Goal: Information Seeking & Learning: Learn about a topic

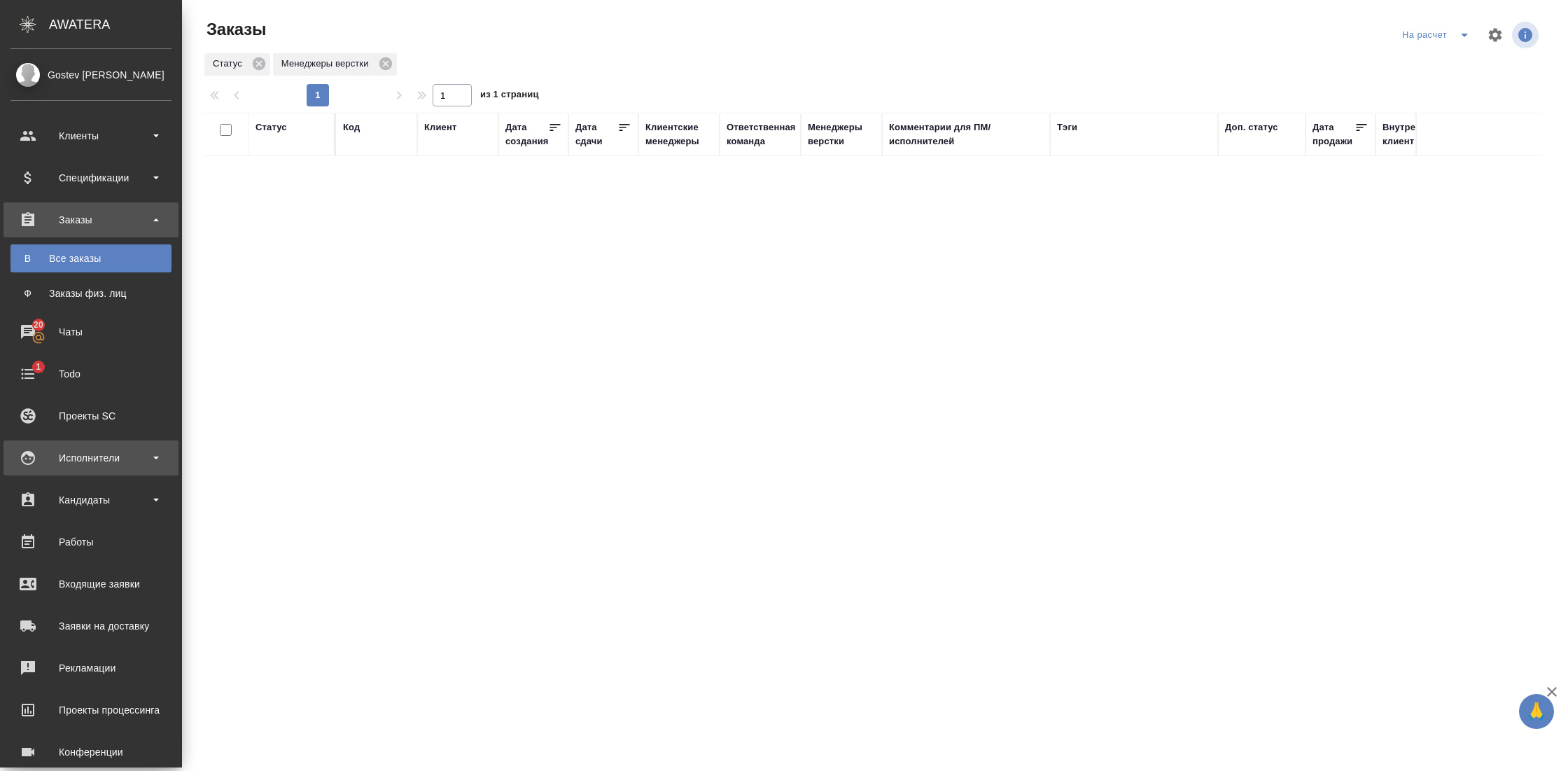
click at [112, 459] on div "Исполнители" at bounding box center [90, 458] width 161 height 21
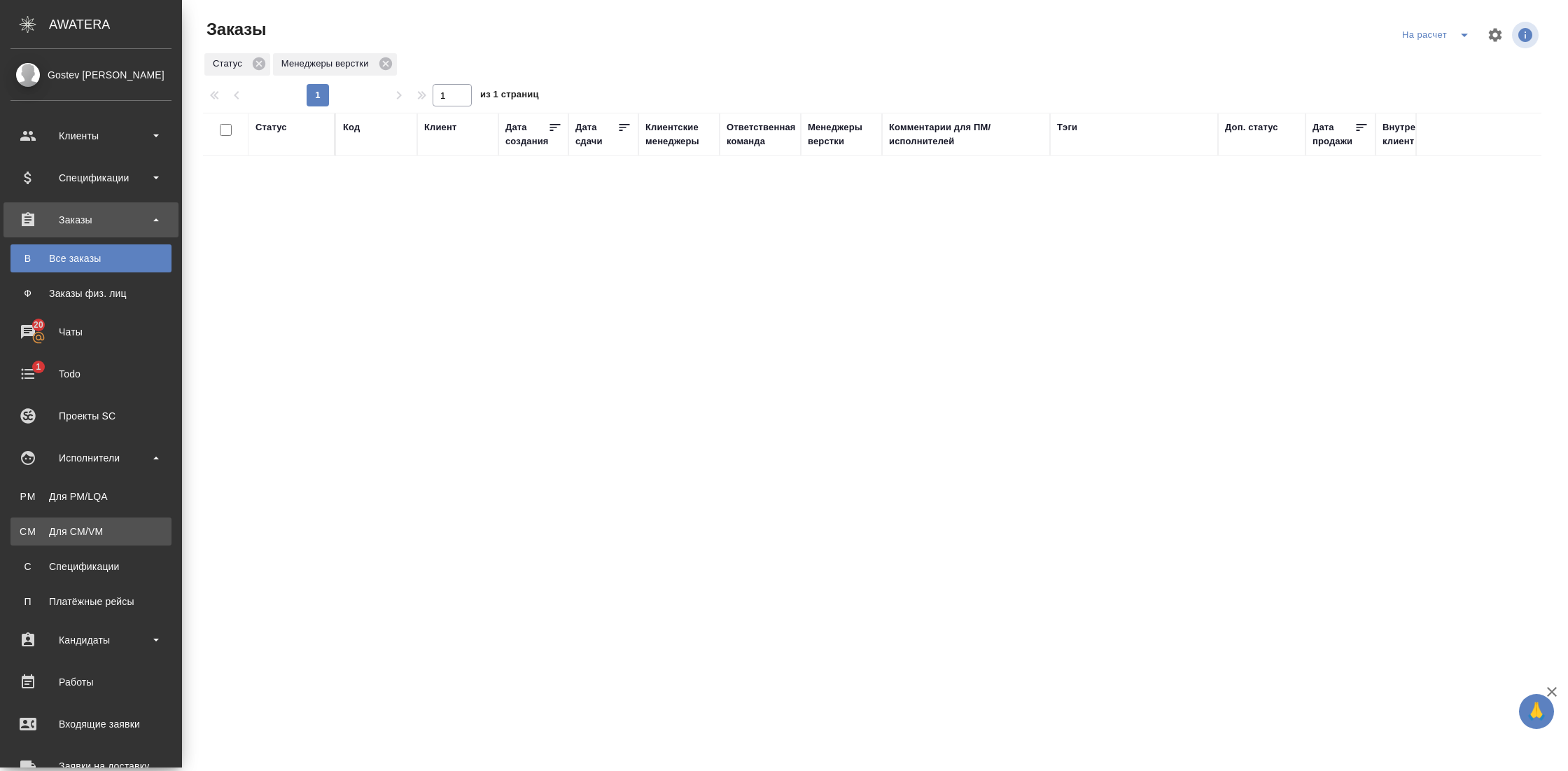
click at [94, 521] on link "CM Для CM/VM" at bounding box center [90, 532] width 161 height 28
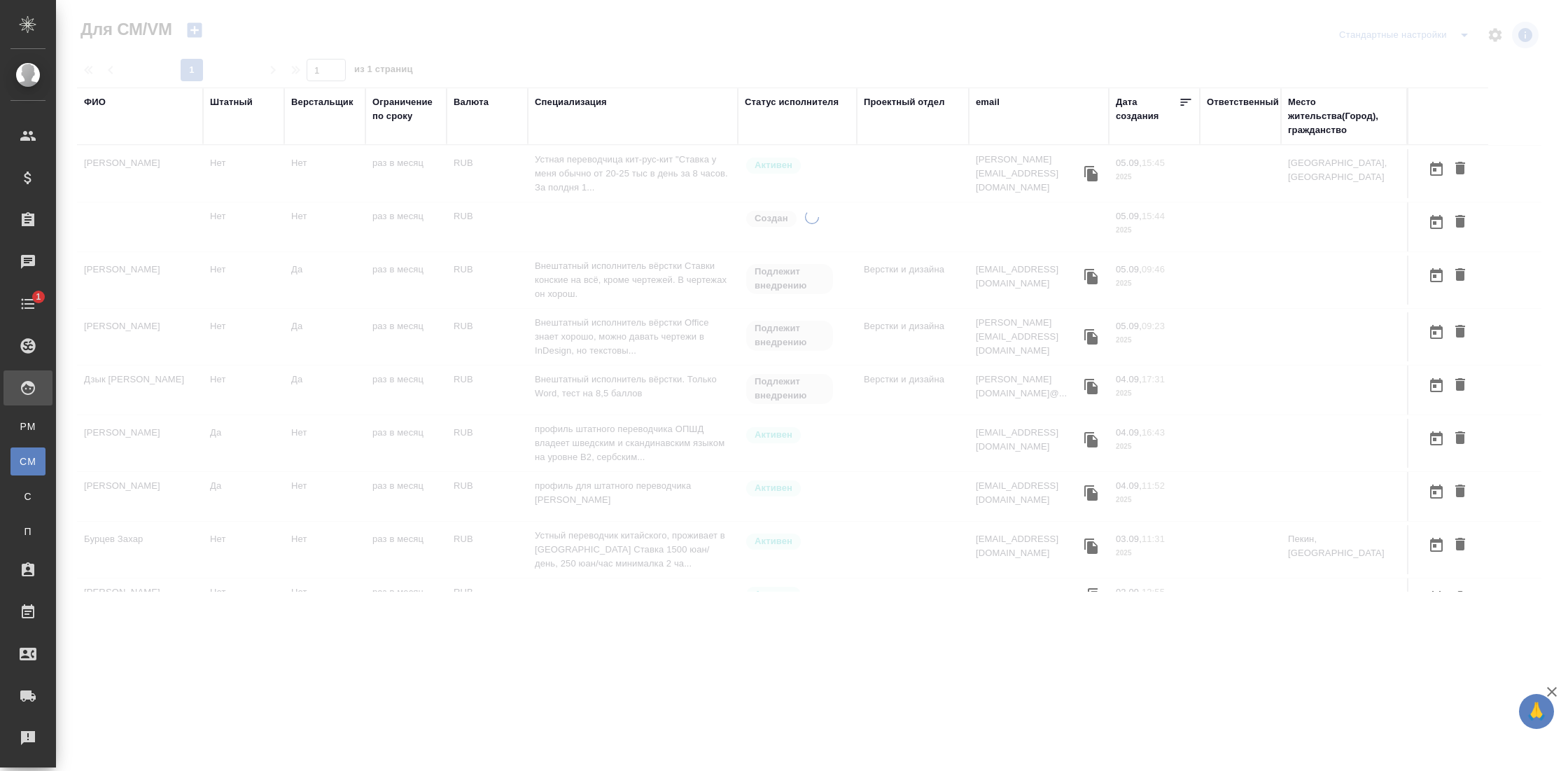
click at [93, 105] on div "ФИО" at bounding box center [94, 102] width 22 height 14
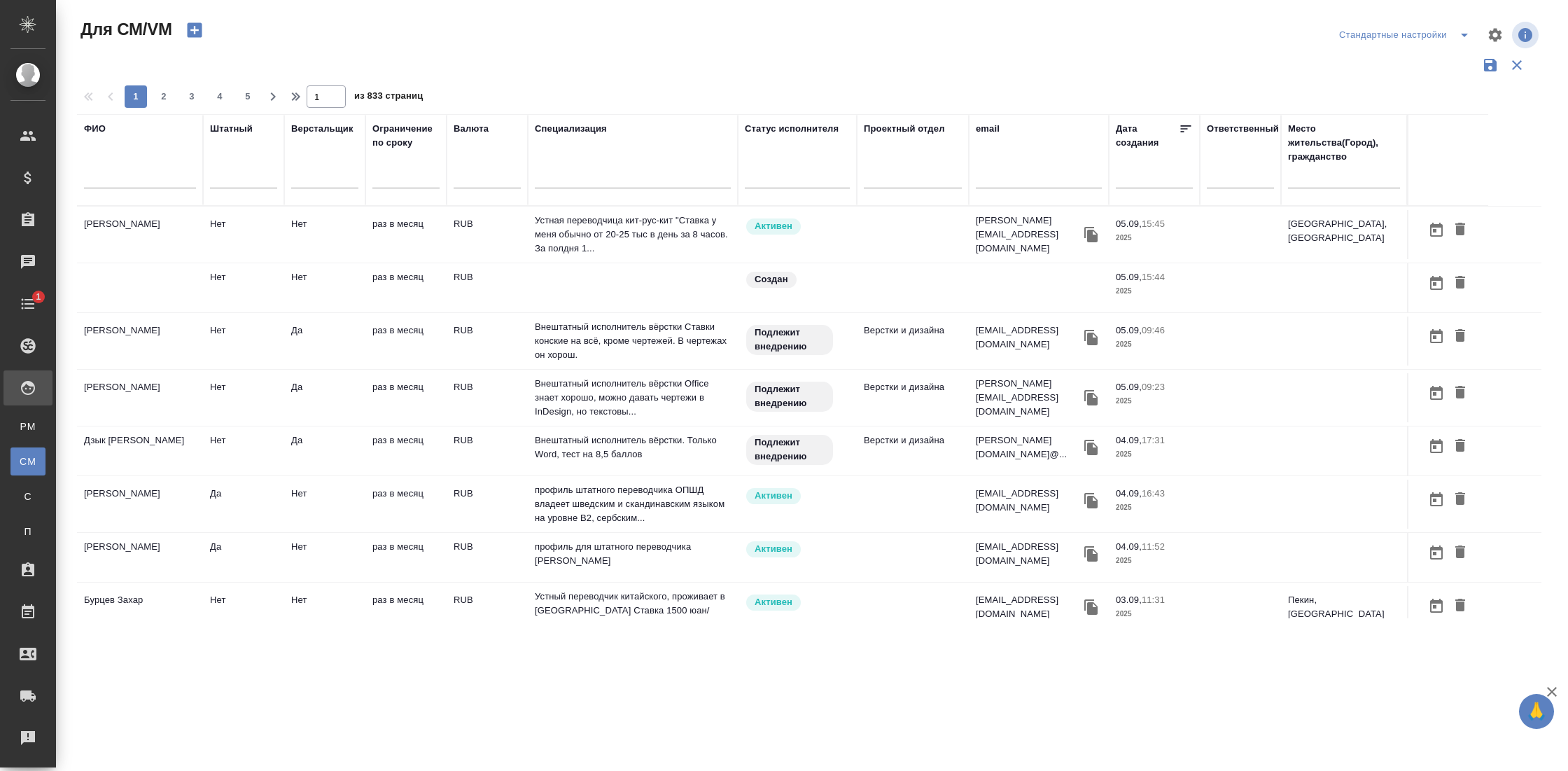
click at [118, 180] on input "text" at bounding box center [139, 179] width 112 height 18
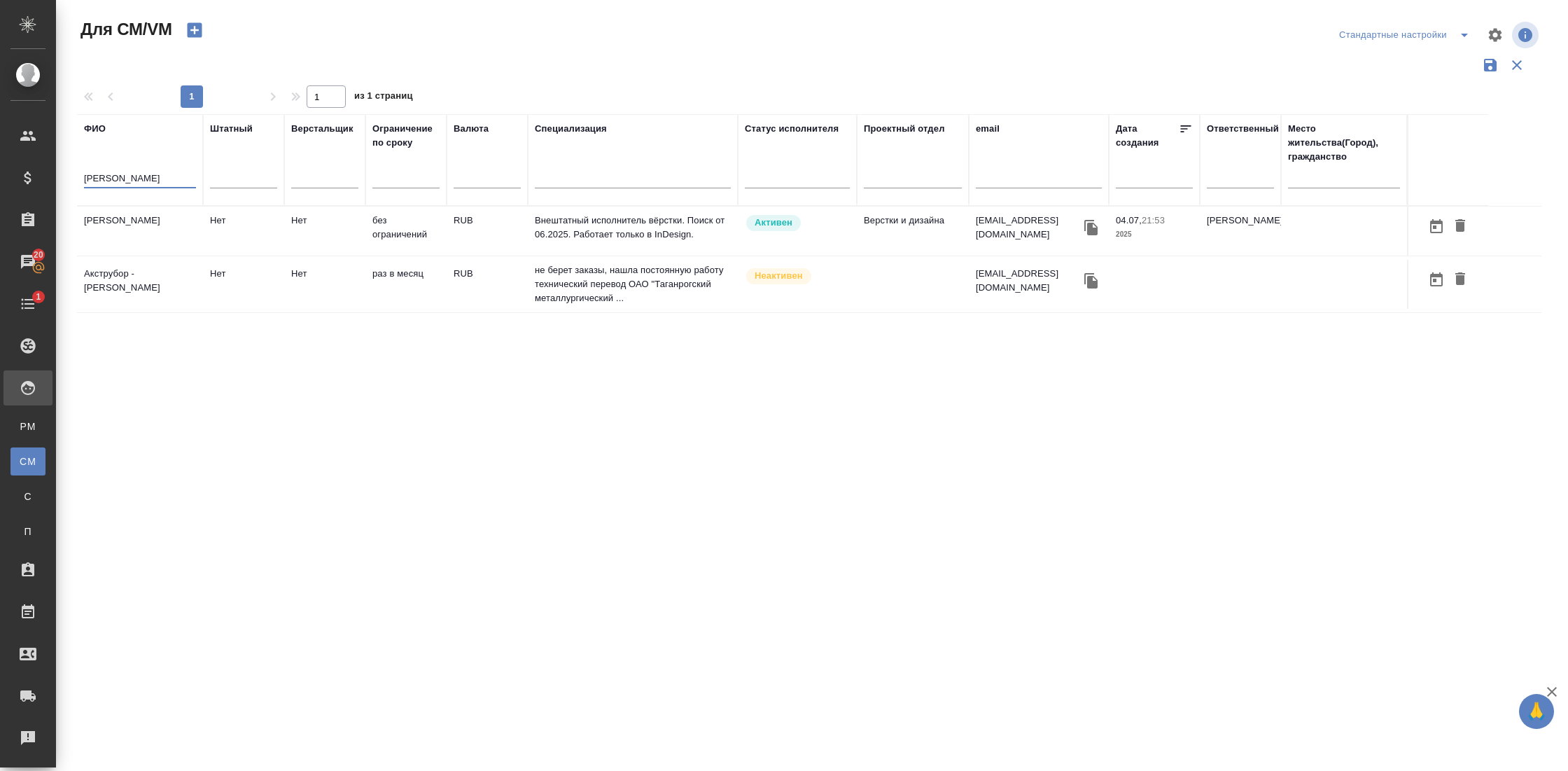
click at [126, 224] on td "Труфанов Владимир Иванович" at bounding box center [140, 231] width 126 height 49
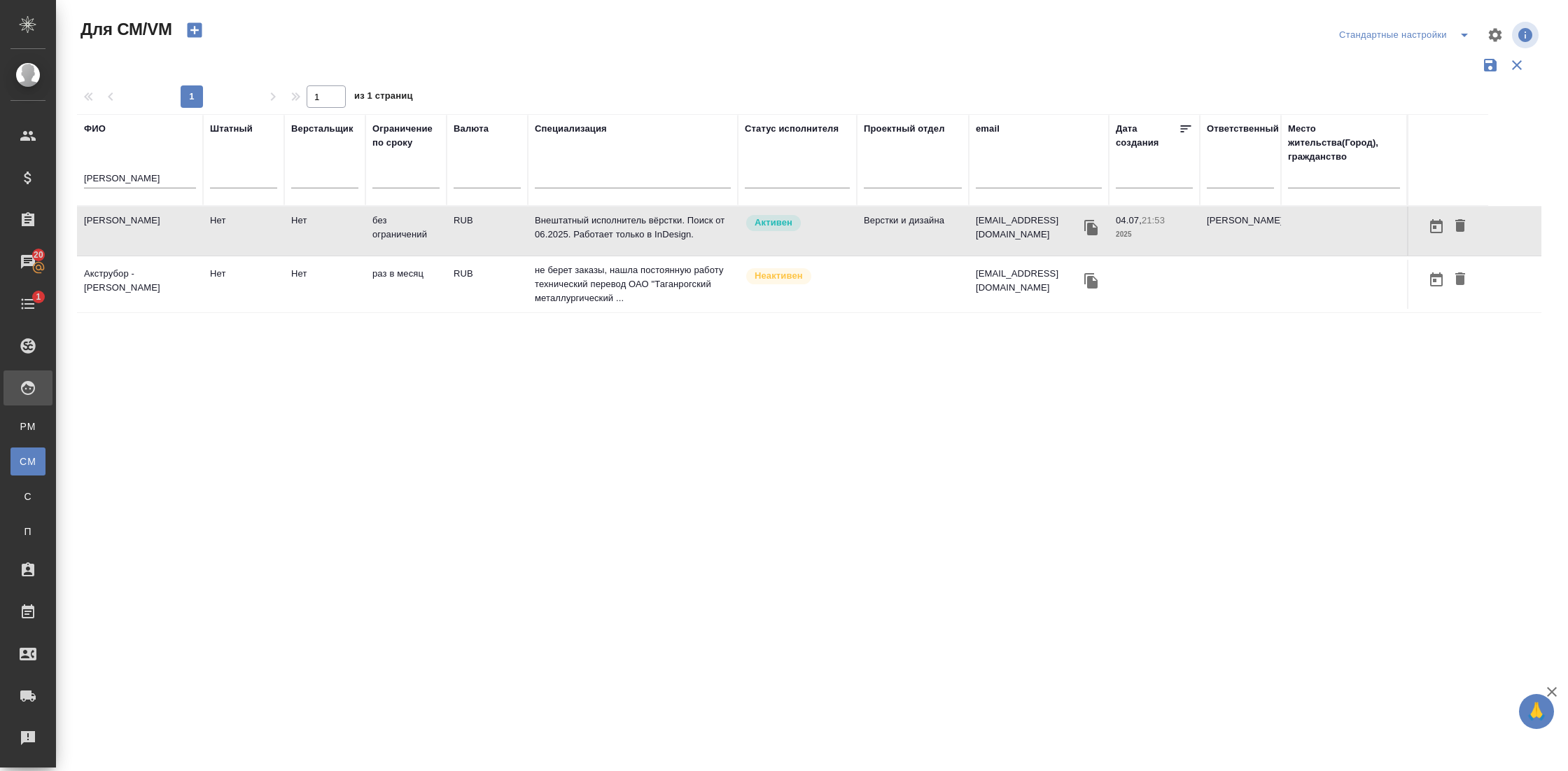
click at [126, 224] on td "Труфанов Владимир Иванович" at bounding box center [140, 231] width 126 height 49
click at [112, 177] on input "труфанов" at bounding box center [139, 179] width 112 height 18
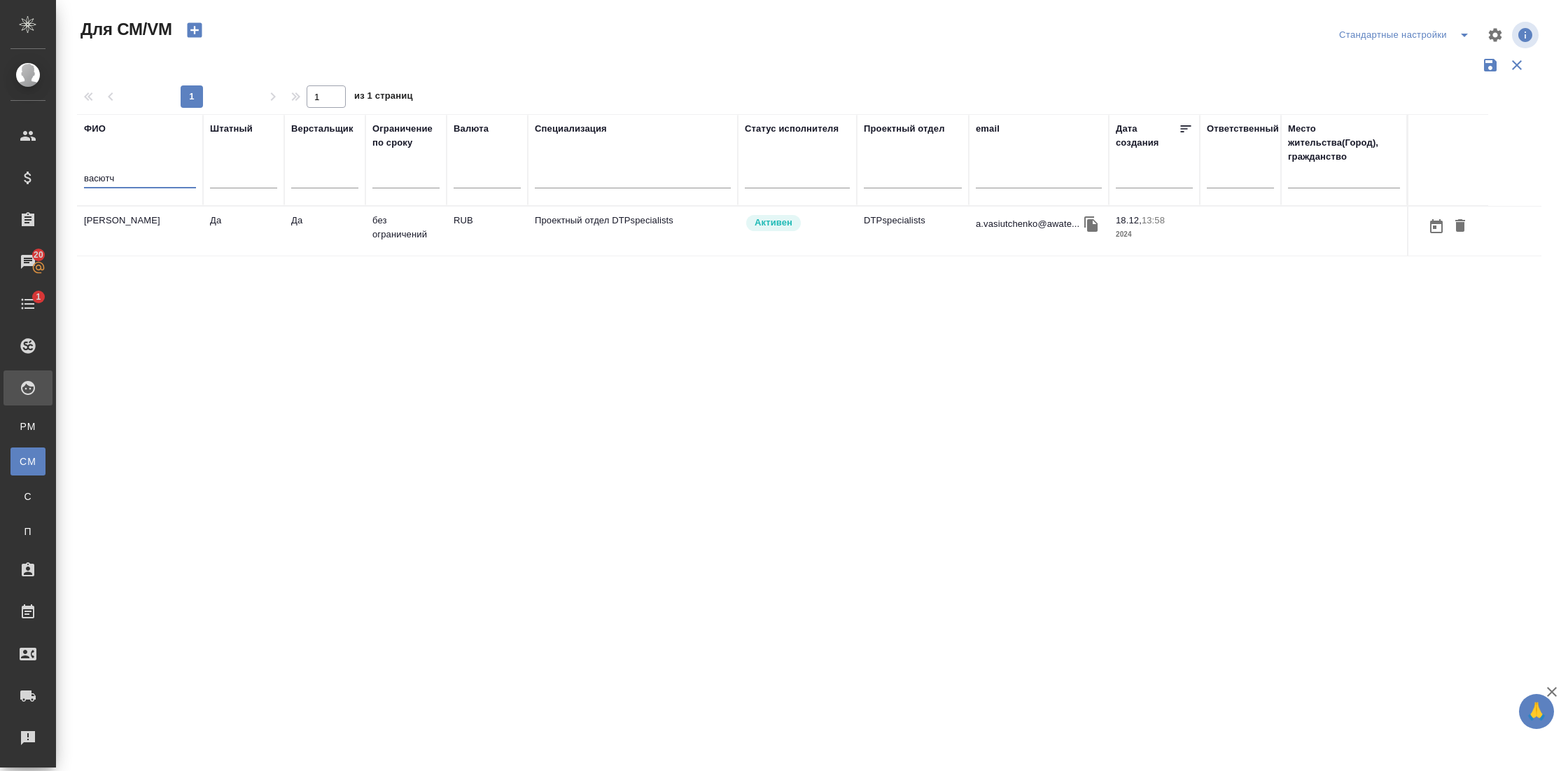
click at [155, 246] on td "Васютченко Александр Иванович" at bounding box center [140, 231] width 126 height 49
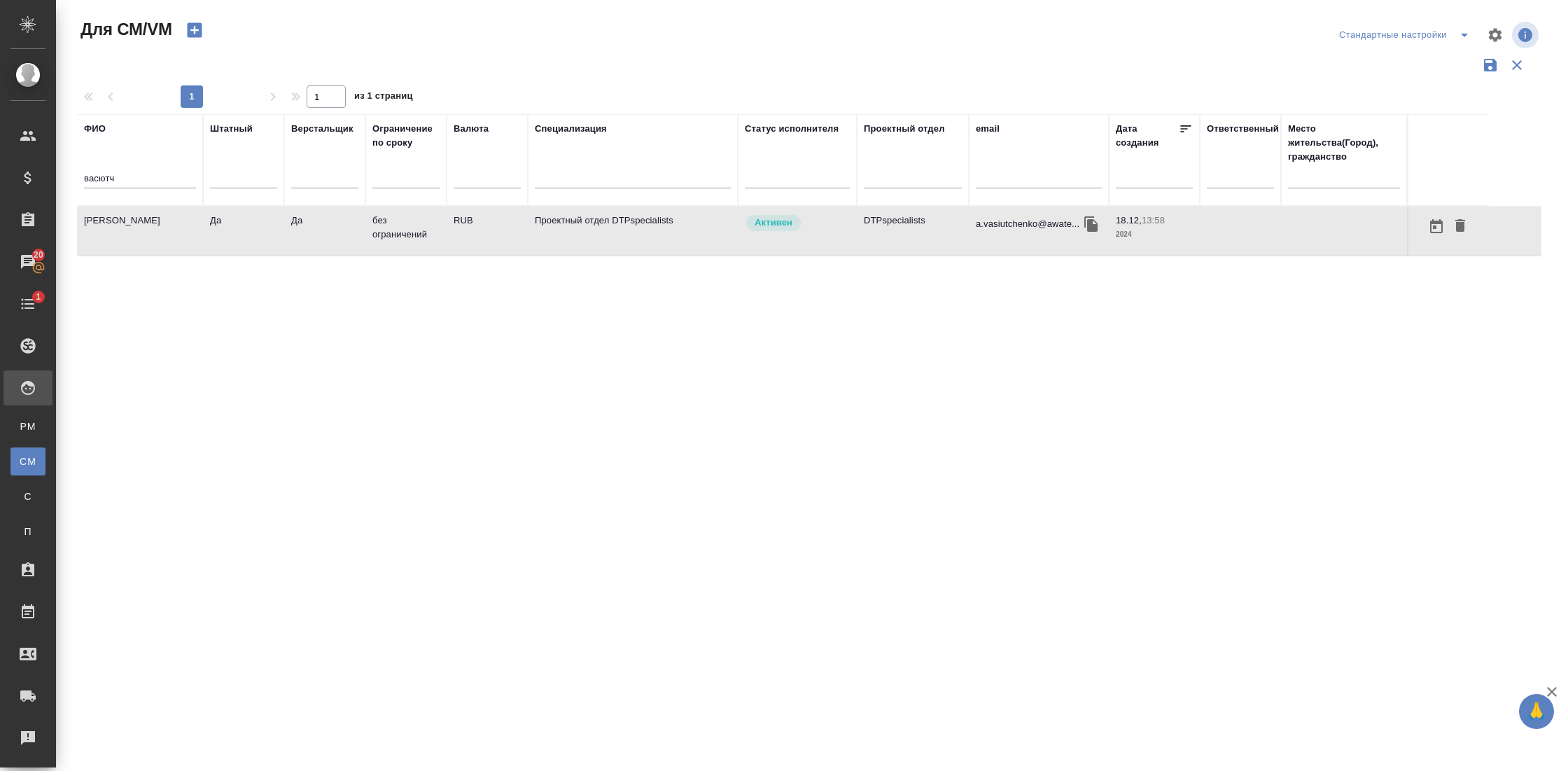
click at [155, 246] on td "Васютченко Александр Иванович" at bounding box center [140, 231] width 126 height 49
click at [97, 178] on input "васютч" at bounding box center [139, 179] width 112 height 18
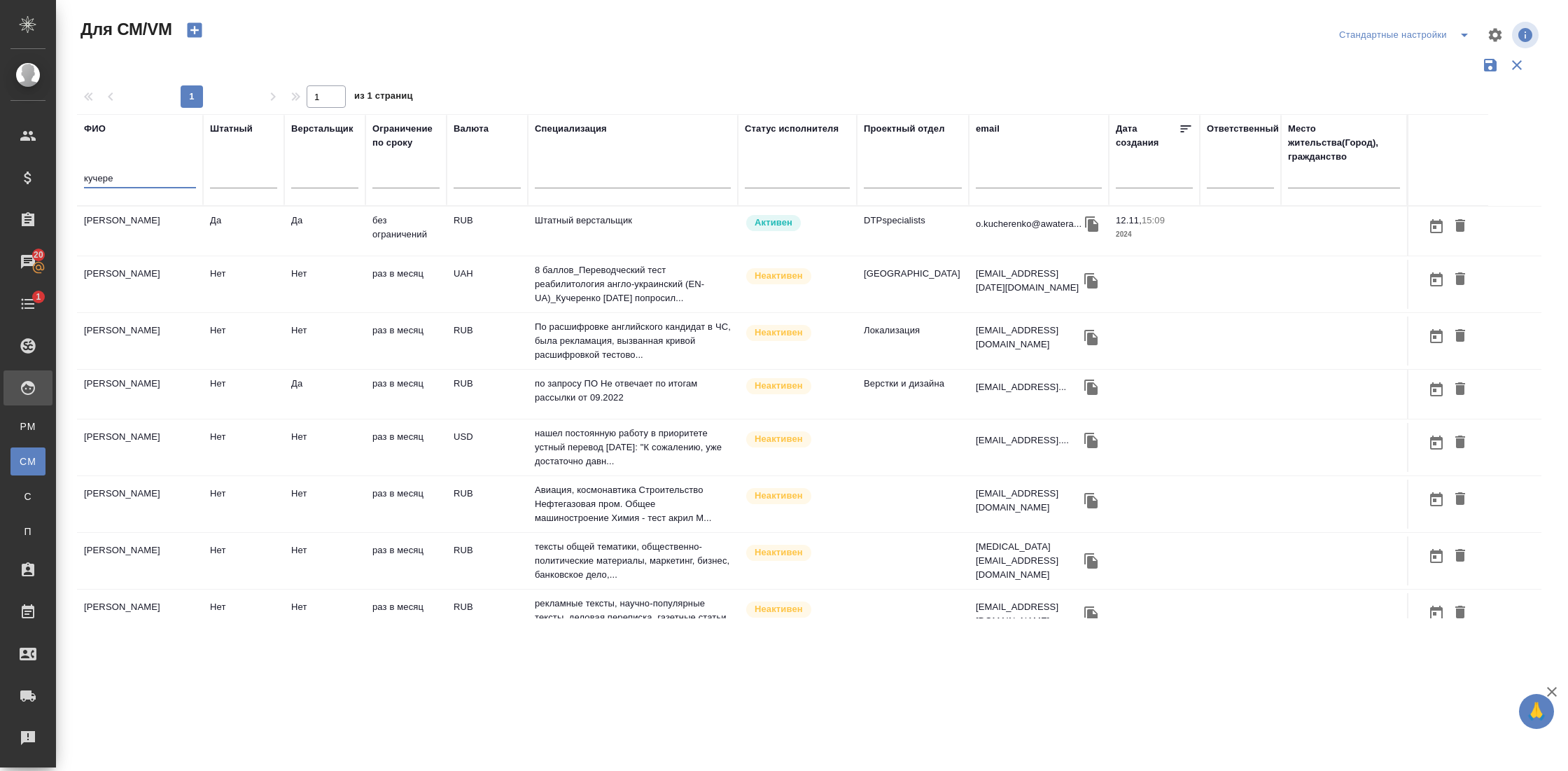
type input "кучере"
click at [111, 233] on td "[PERSON_NAME]" at bounding box center [140, 231] width 126 height 49
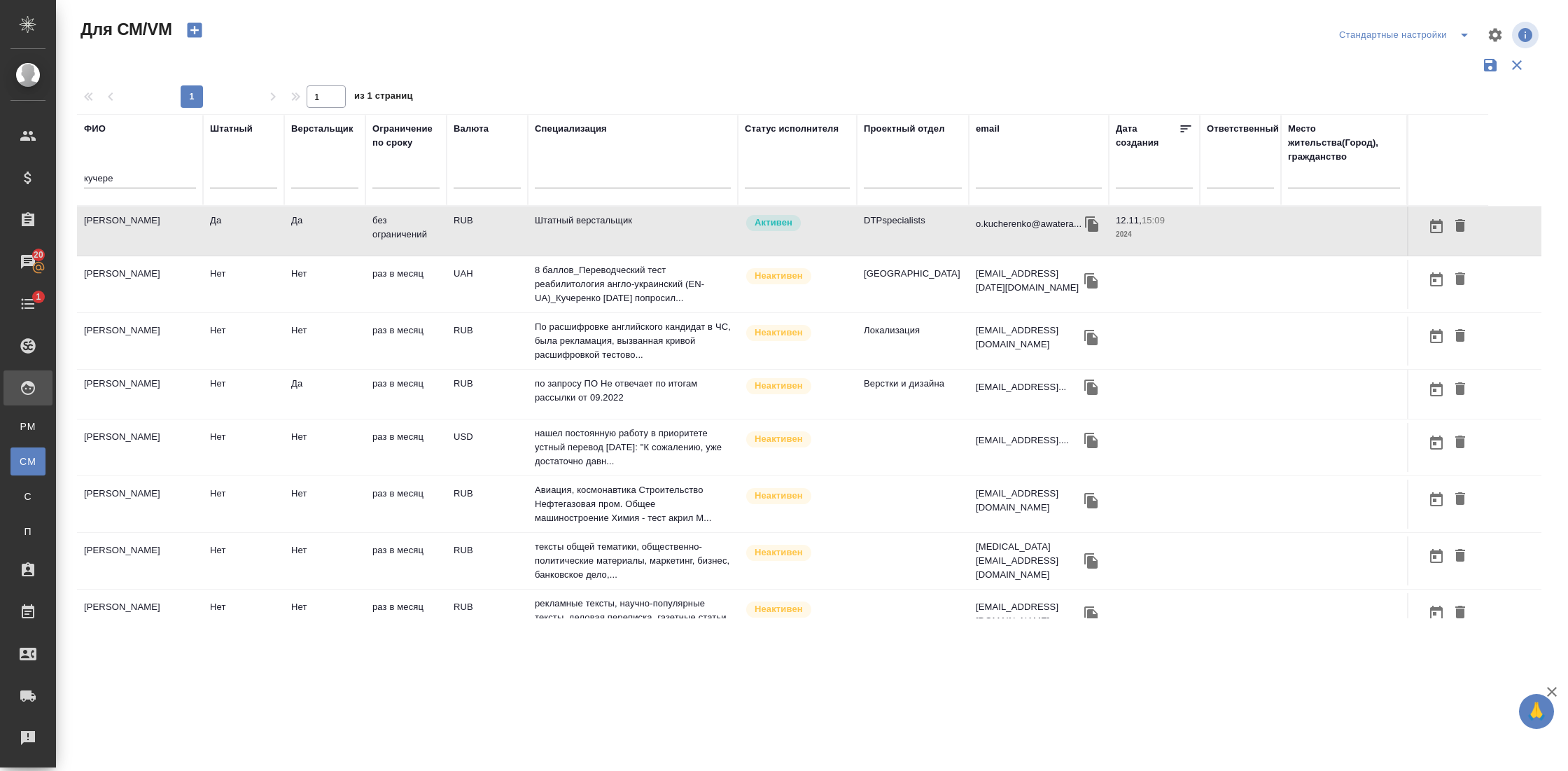
click at [111, 233] on td "[PERSON_NAME]" at bounding box center [140, 231] width 126 height 49
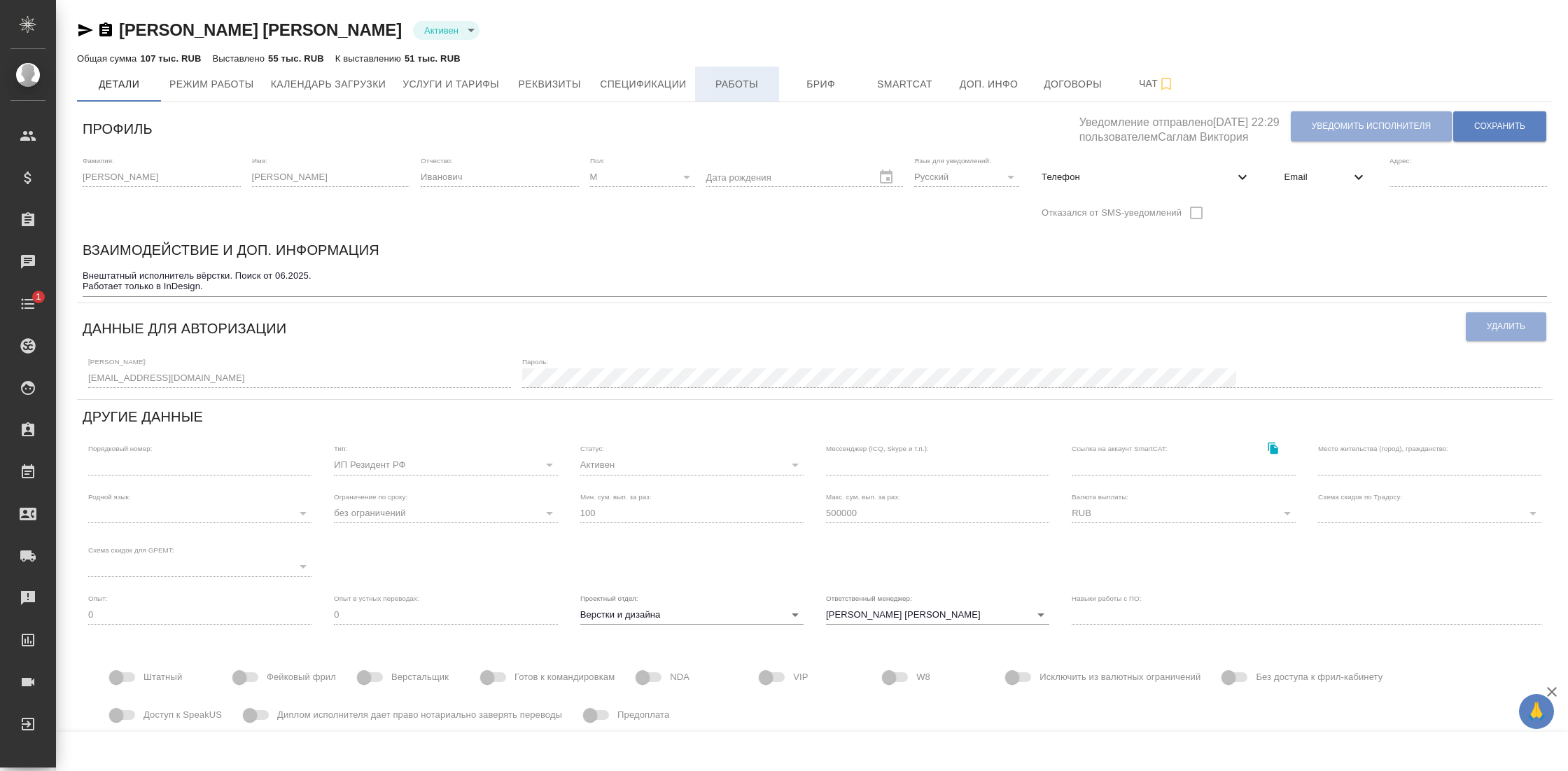
click at [737, 83] on span "Работы" at bounding box center [737, 84] width 67 height 18
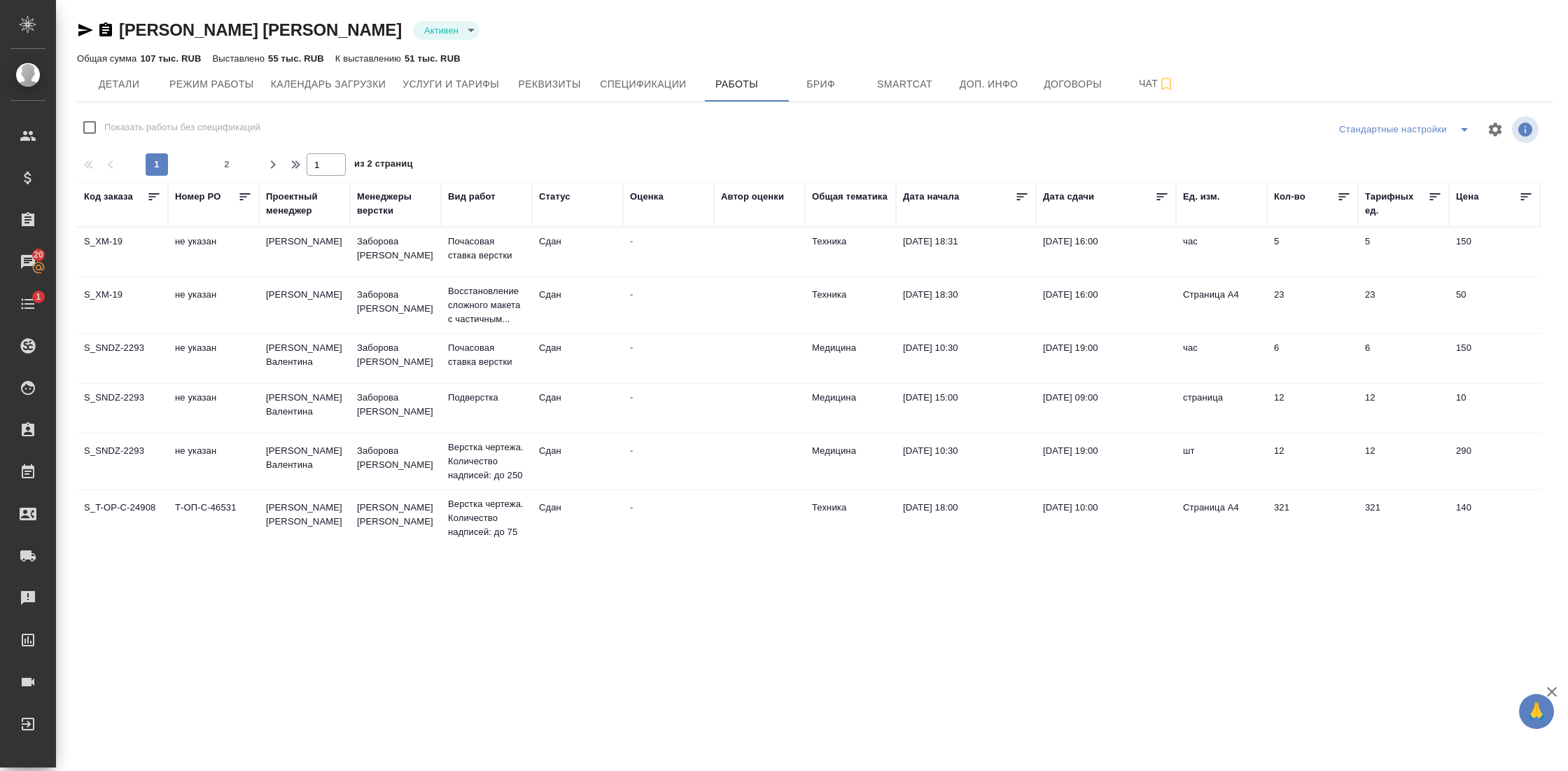
click at [563, 202] on div "Статус" at bounding box center [554, 196] width 31 height 14
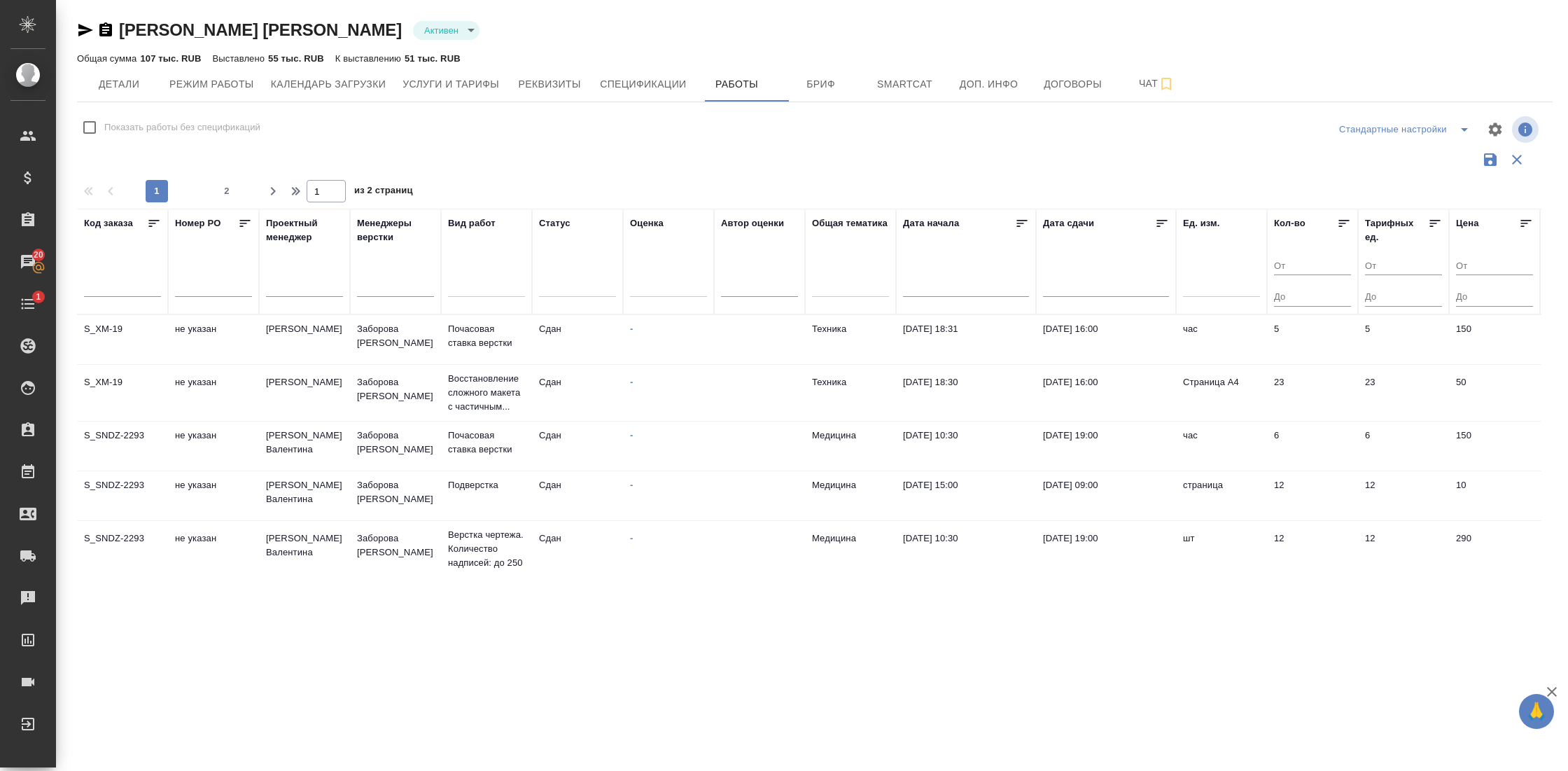
click at [573, 281] on div at bounding box center [578, 284] width 77 height 21
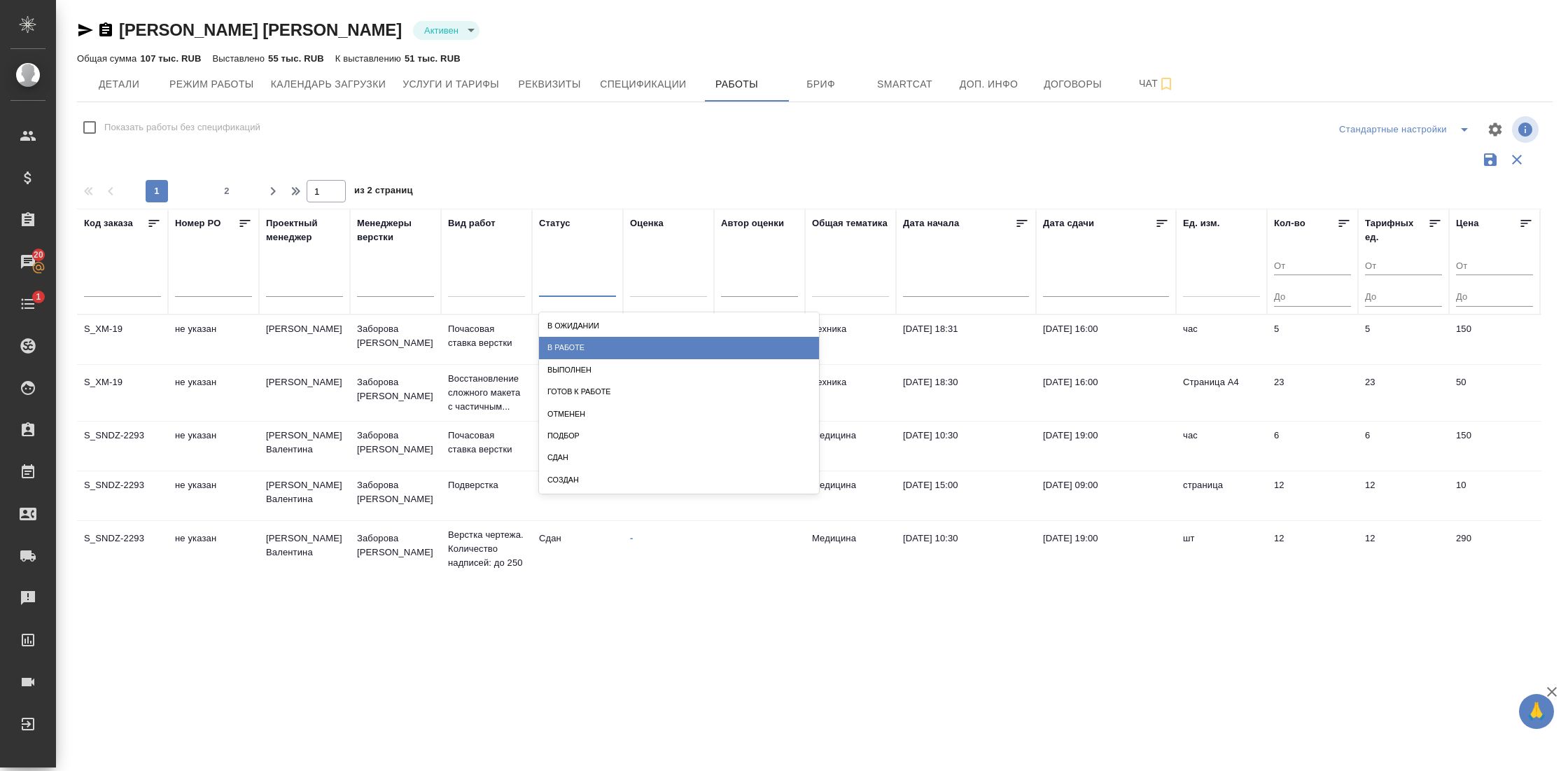
click at [590, 349] on div "В работе" at bounding box center [678, 347] width 280 height 22
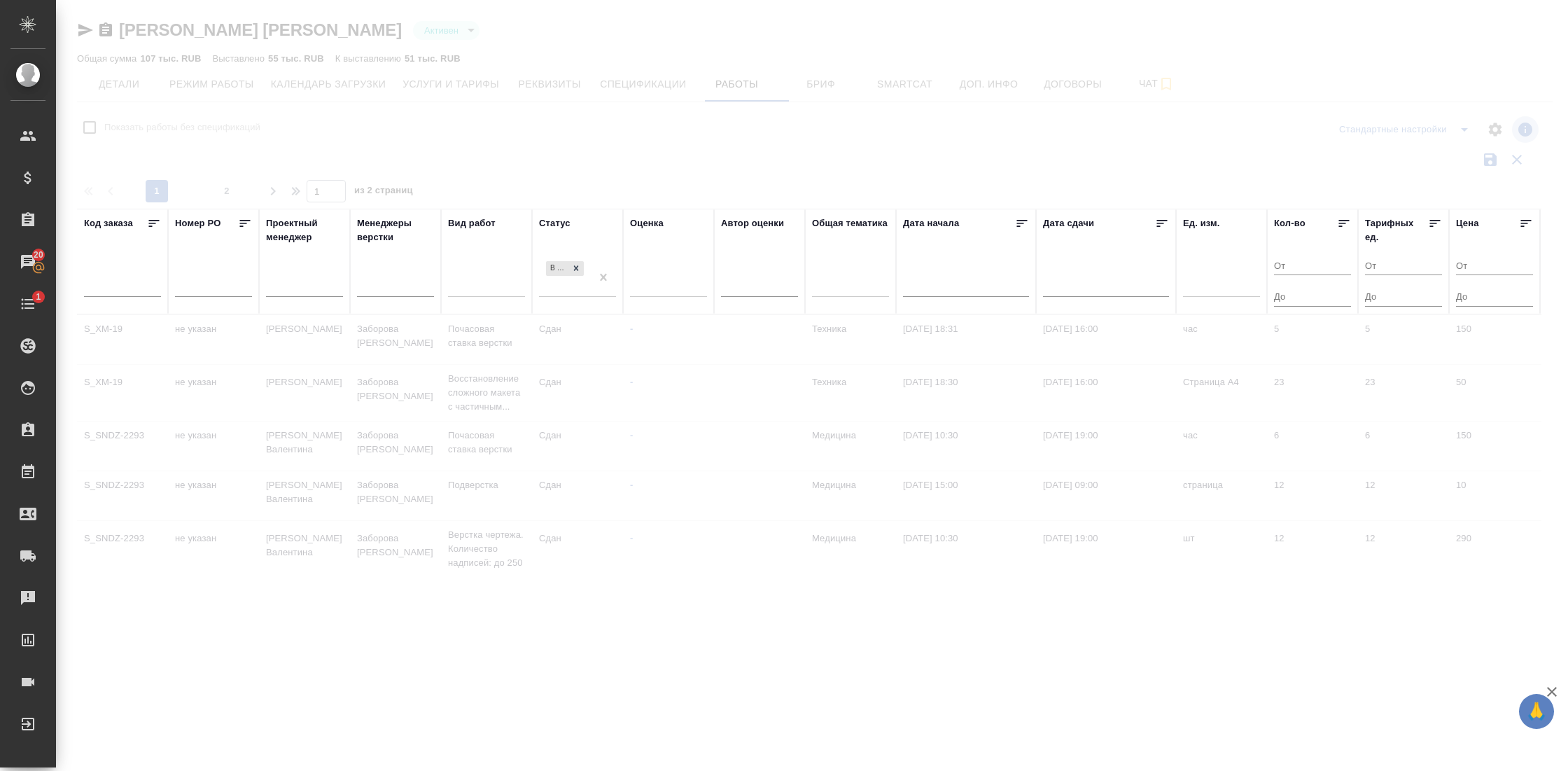
checkbox input "true"
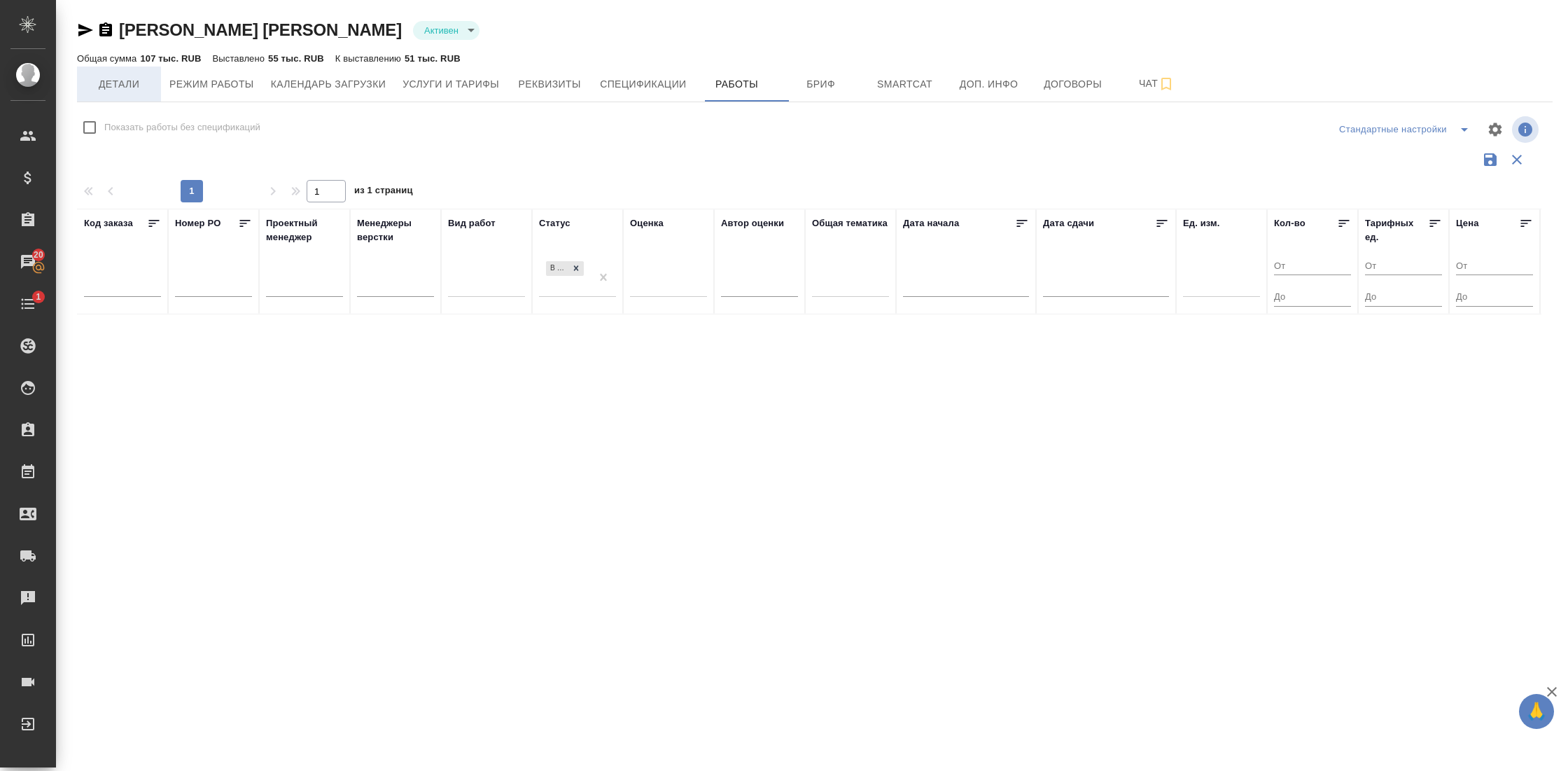
click at [107, 83] on span "Детали" at bounding box center [119, 84] width 67 height 18
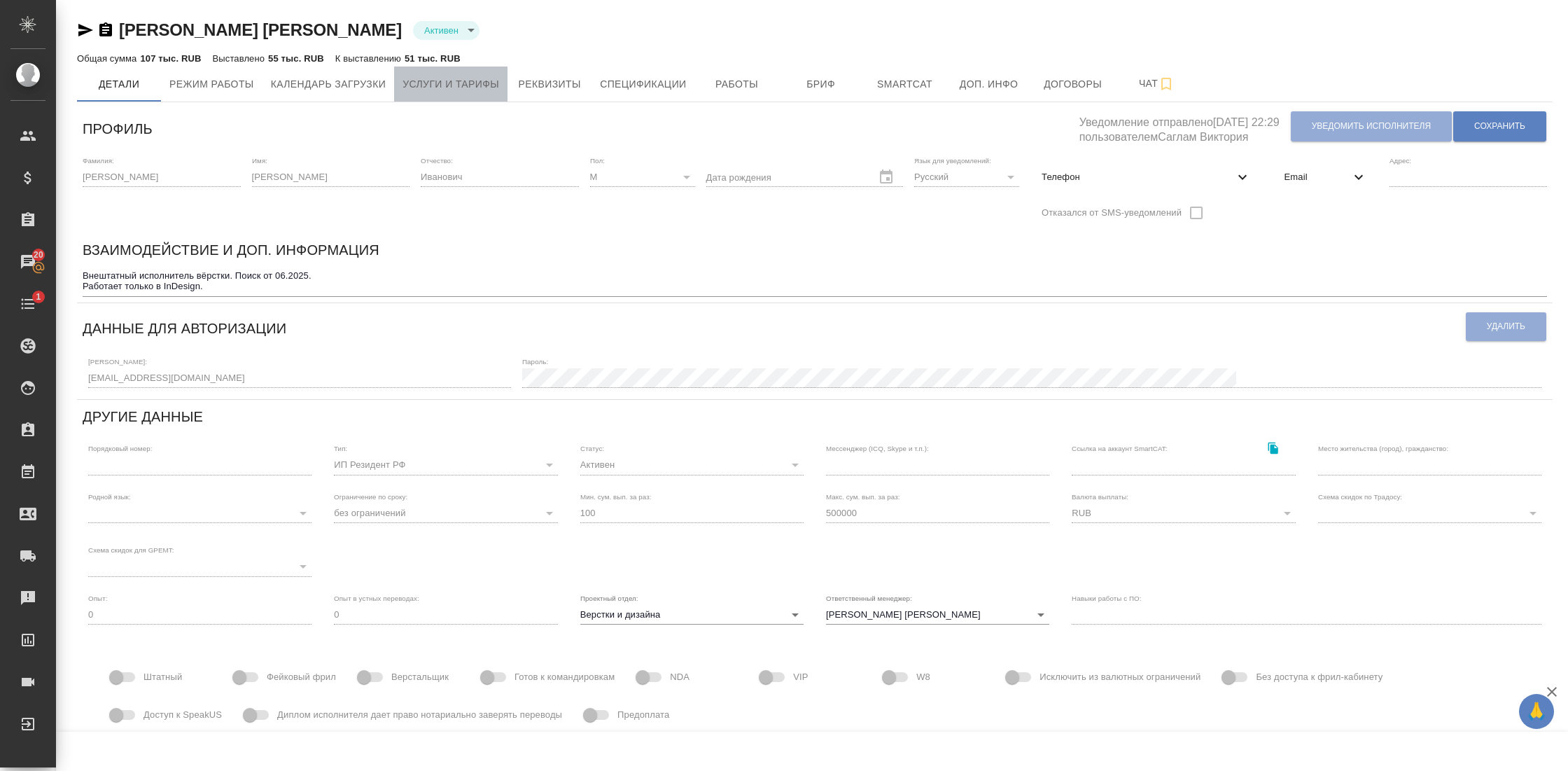
click at [471, 84] on span "Услуги и тарифы" at bounding box center [450, 84] width 97 height 18
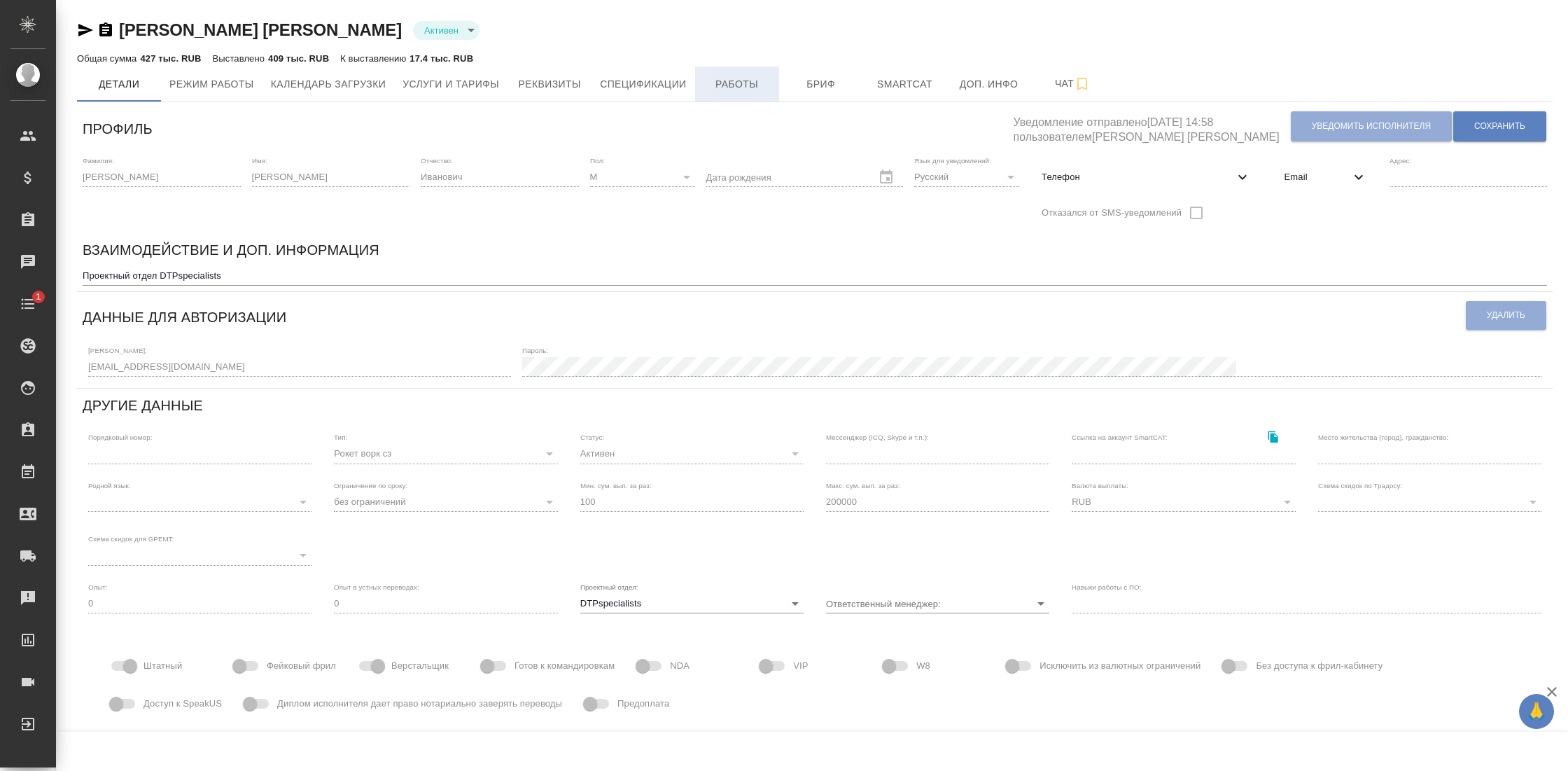
click at [775, 94] on button "Работы" at bounding box center [737, 84] width 84 height 35
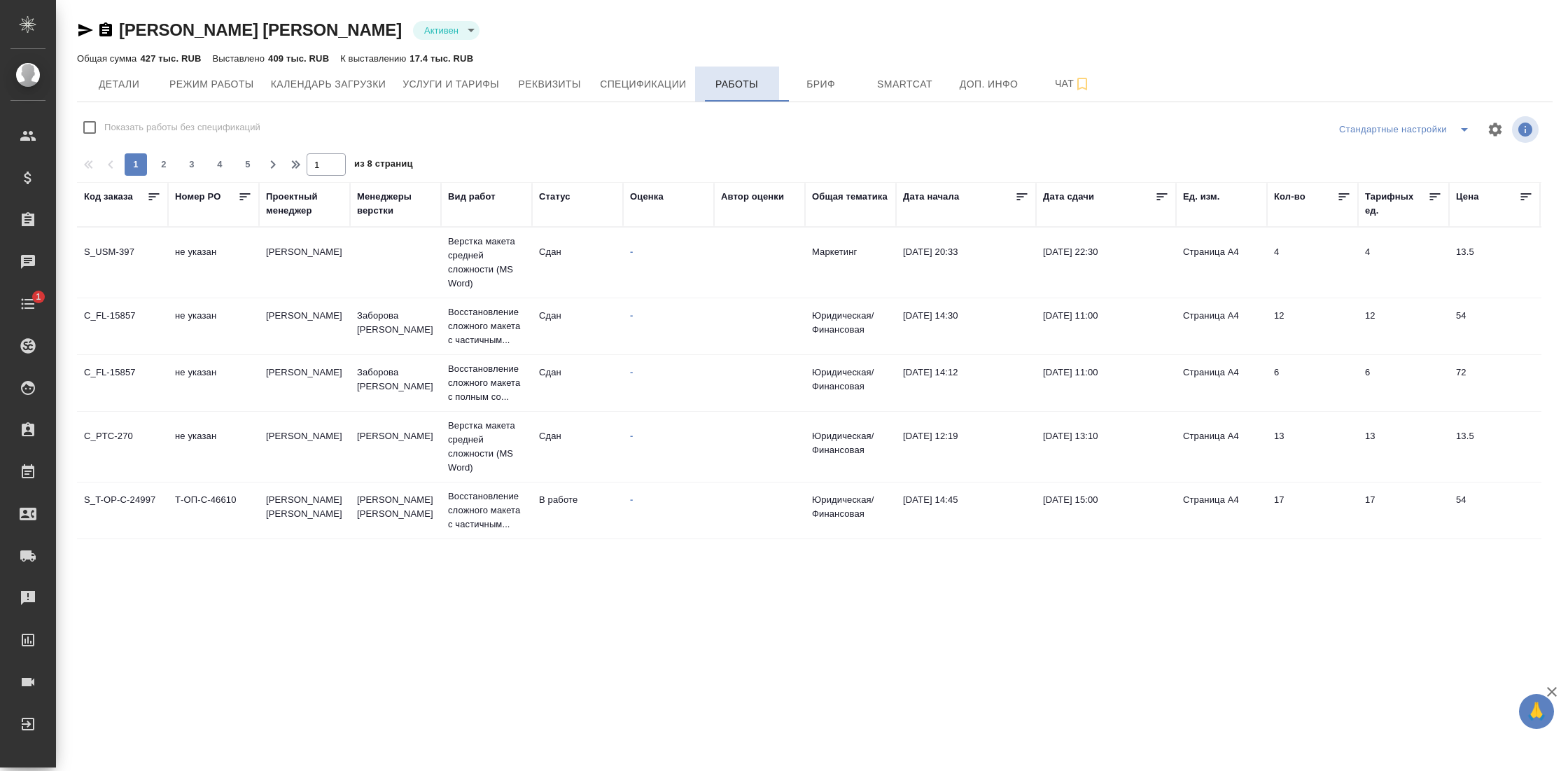
checkbox input "false"
click at [561, 199] on div "Статус" at bounding box center [554, 196] width 31 height 14
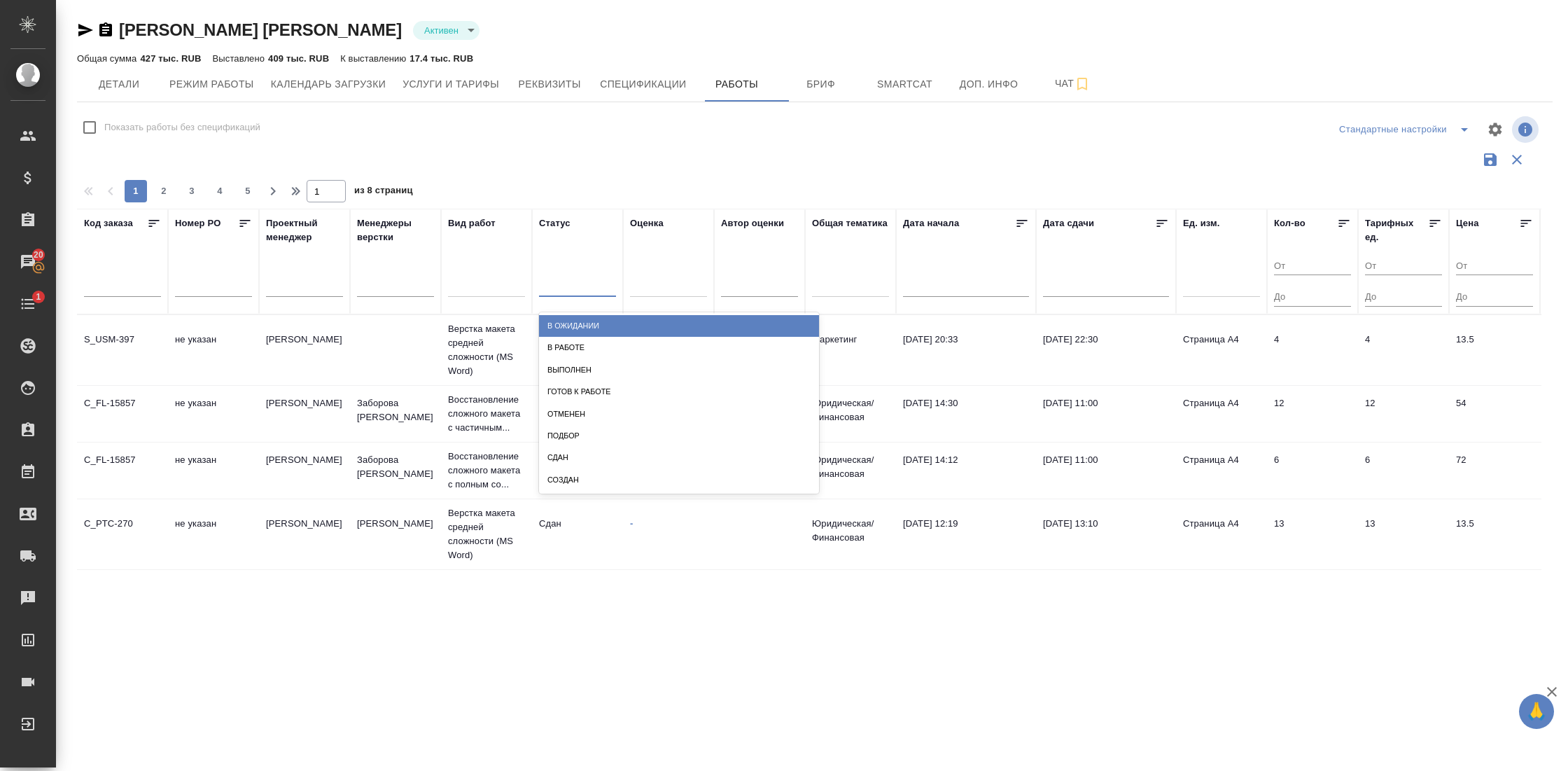
click at [564, 289] on div at bounding box center [578, 283] width 77 height 21
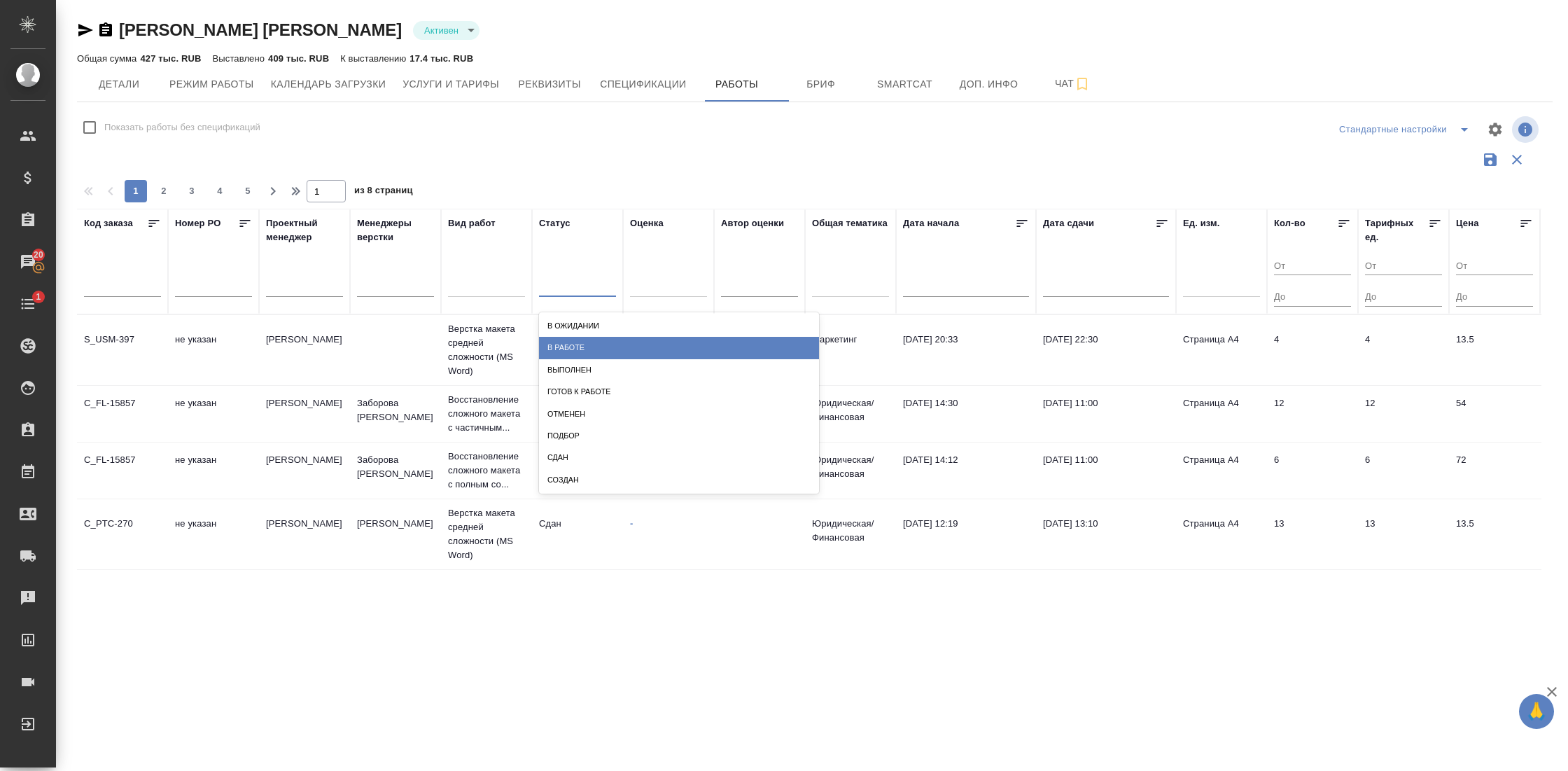
click at [606, 350] on div "В работе" at bounding box center [678, 347] width 280 height 22
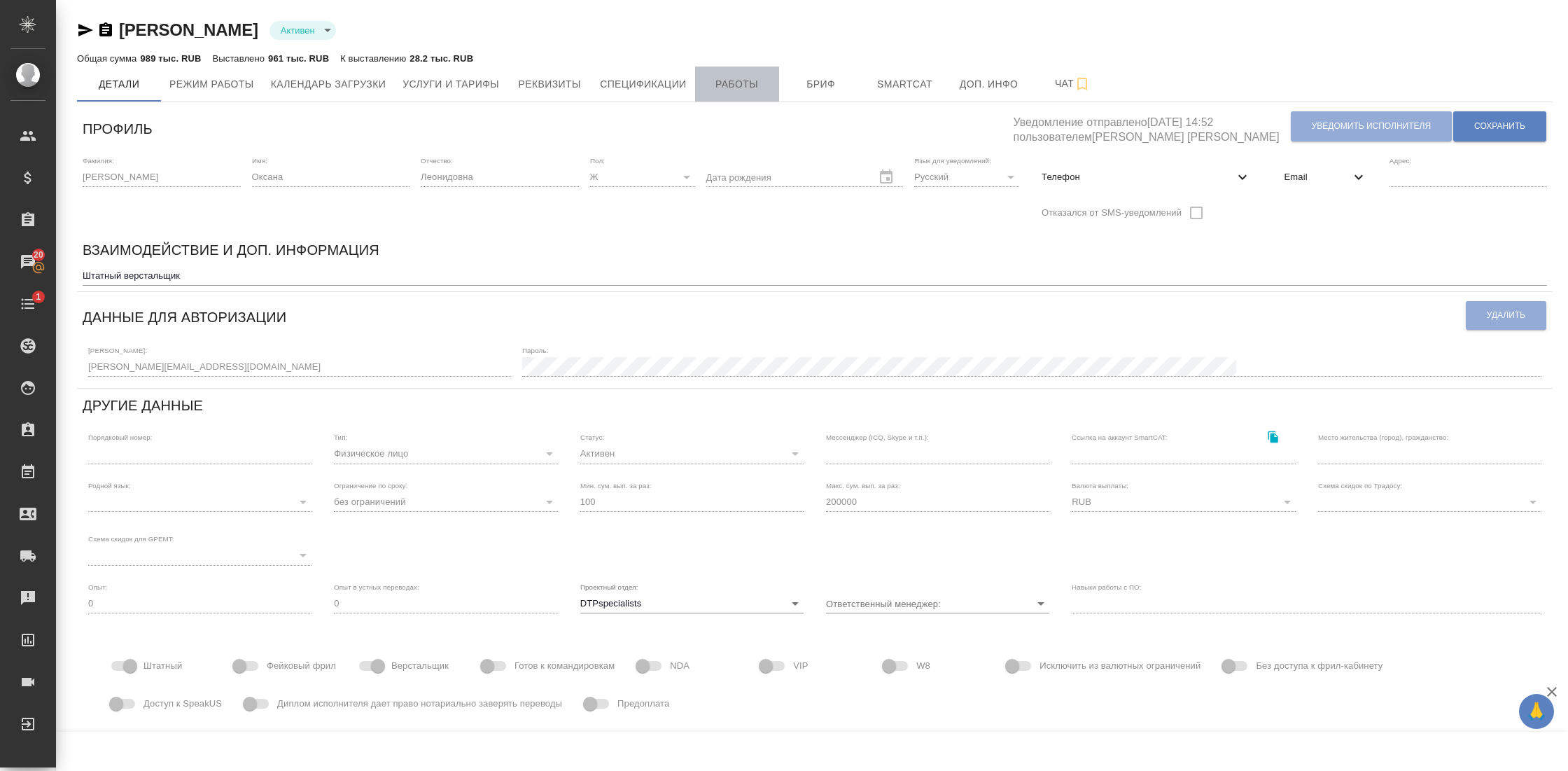
click at [748, 71] on button "Работы" at bounding box center [737, 84] width 84 height 35
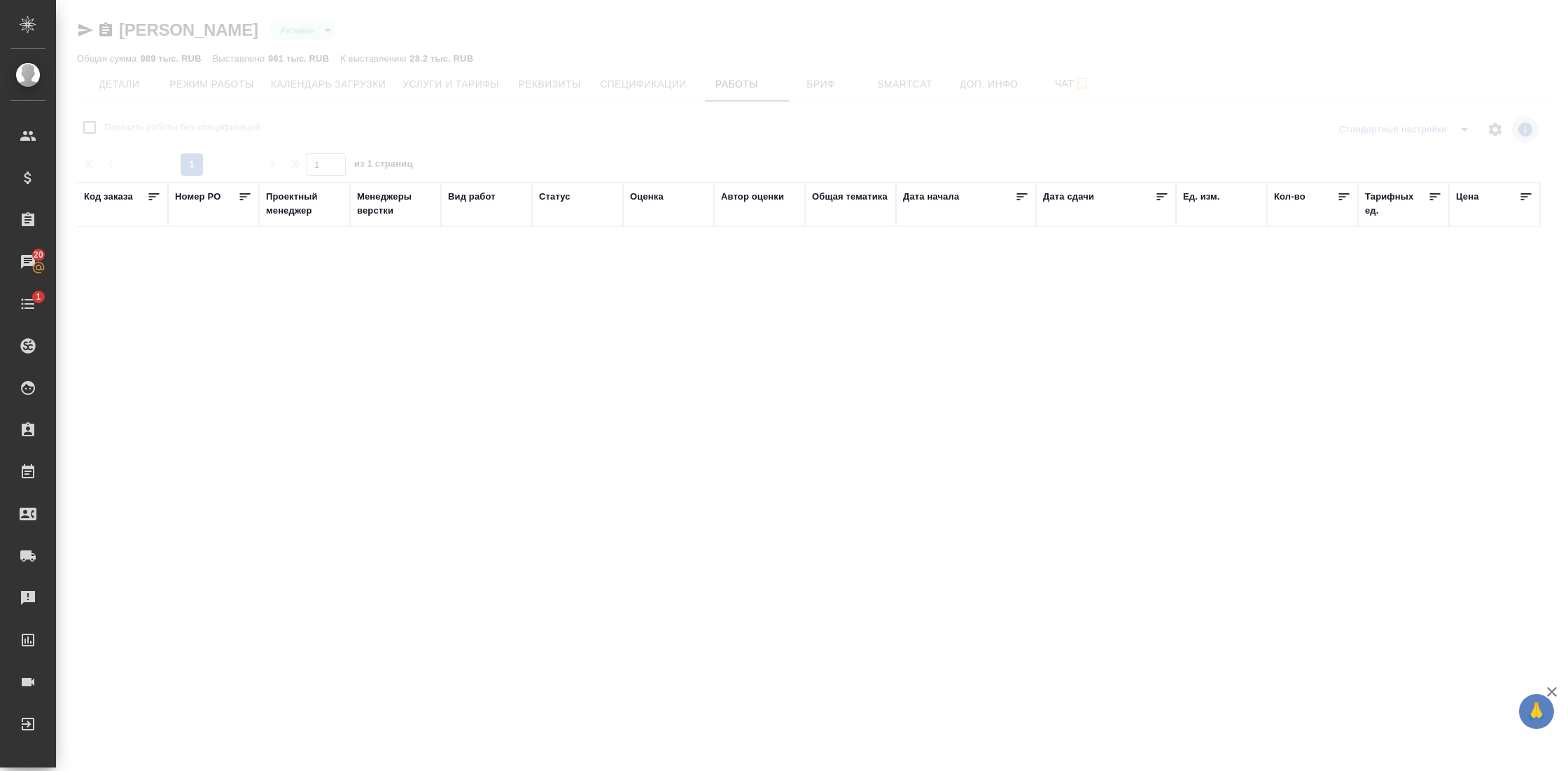
checkbox input "false"
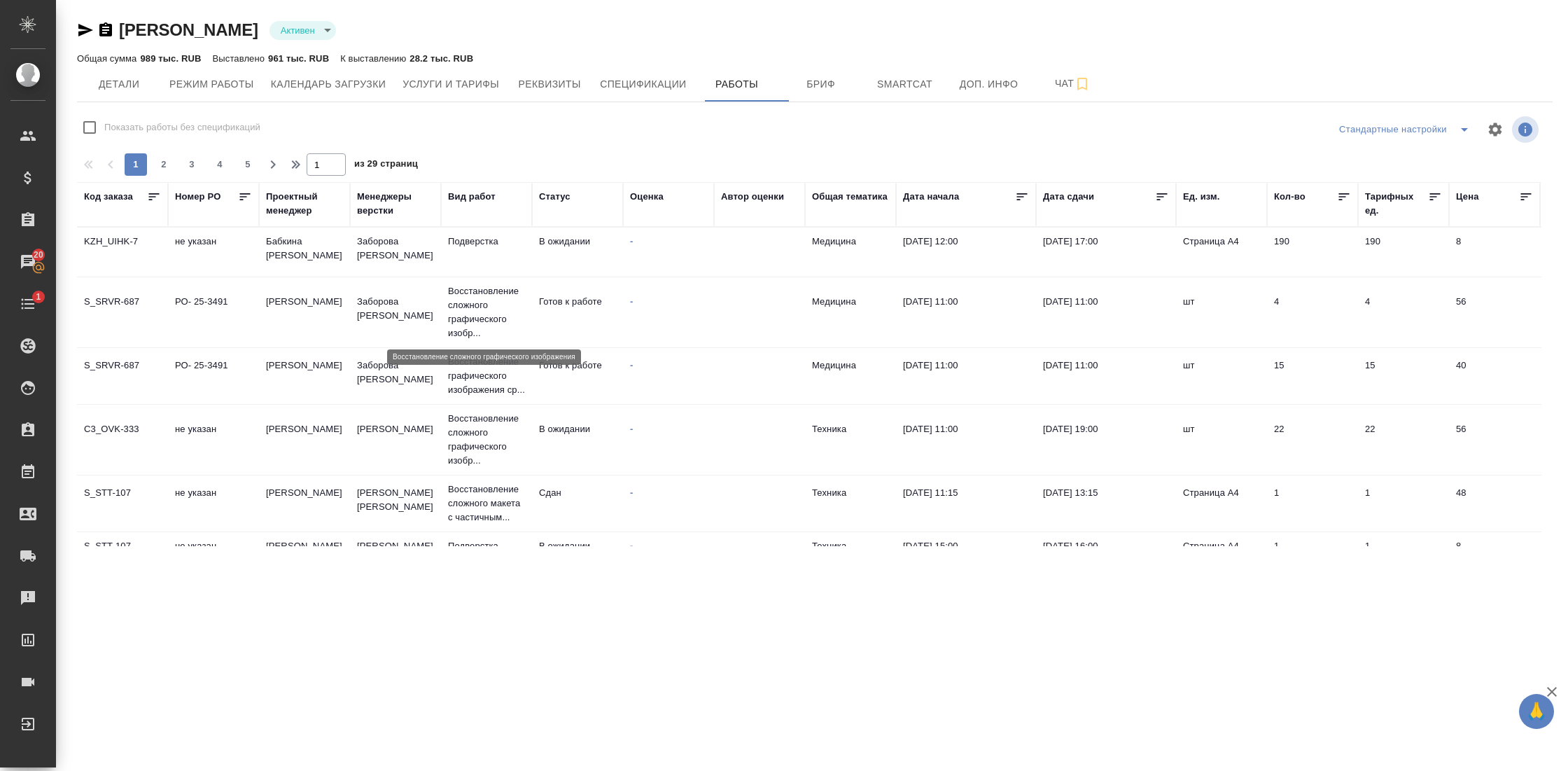
click at [478, 312] on p "Восстановление сложного графического изобр..." at bounding box center [486, 312] width 77 height 56
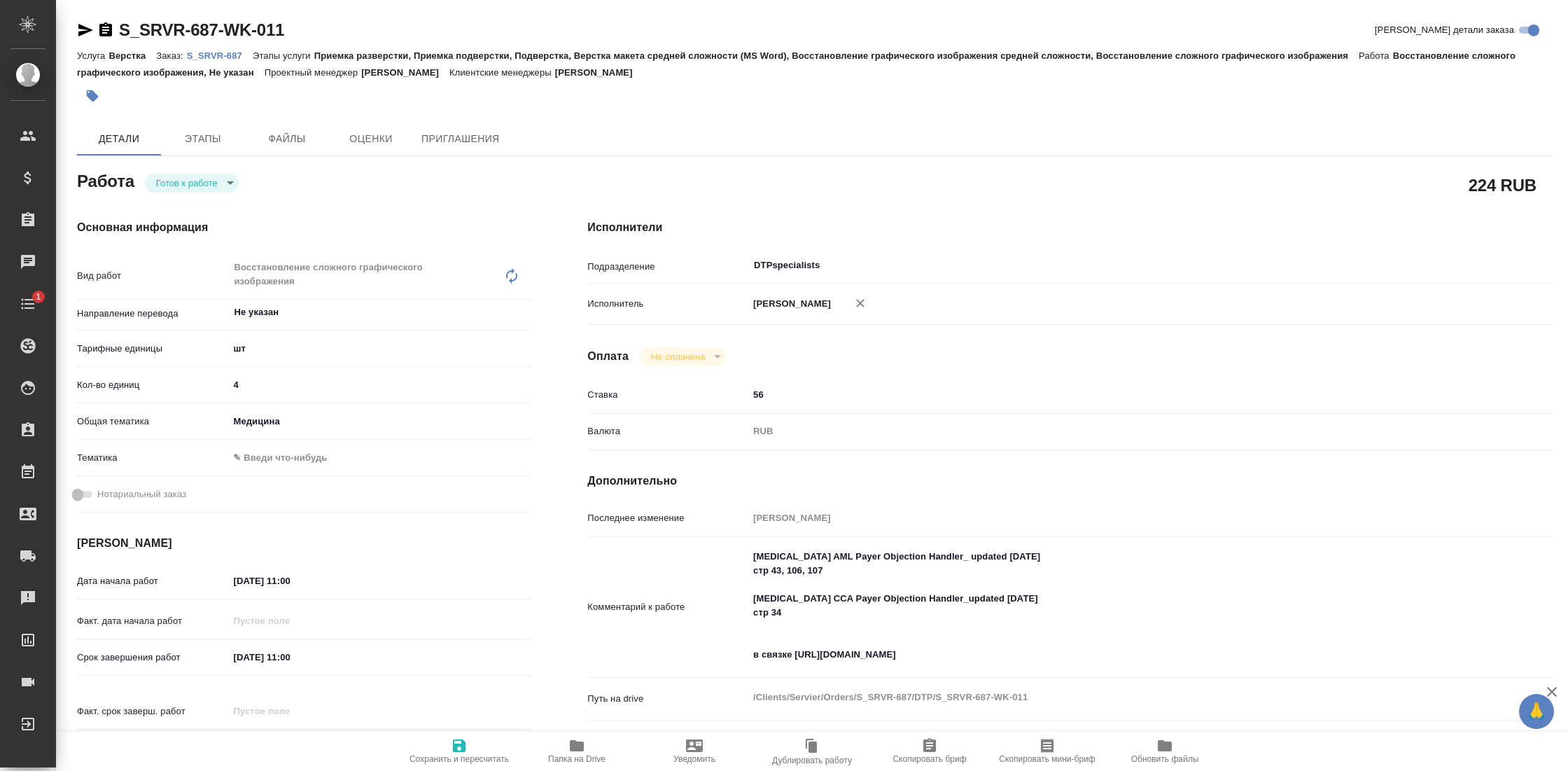
type textarea "x"
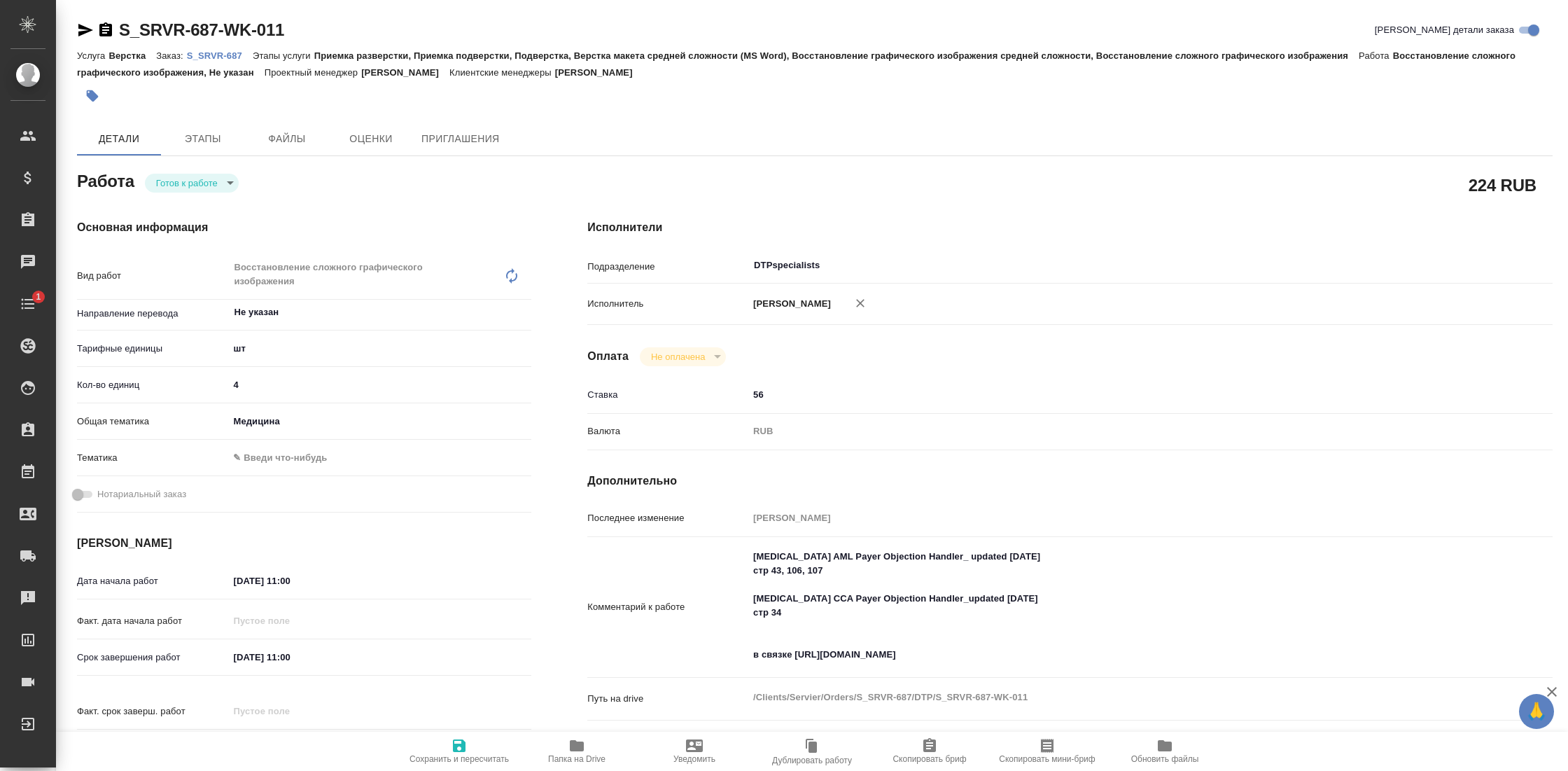
type textarea "x"
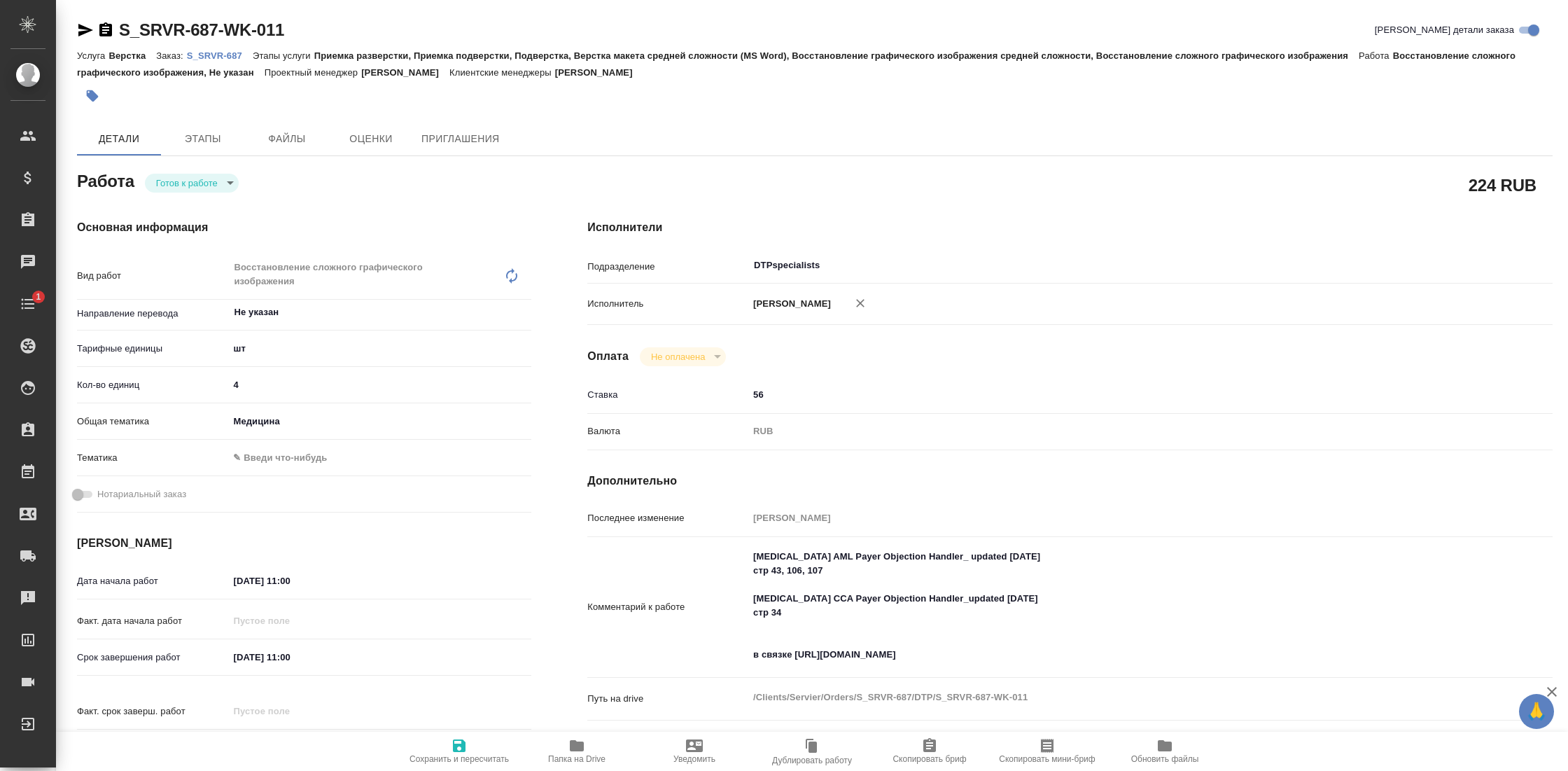
type textarea "x"
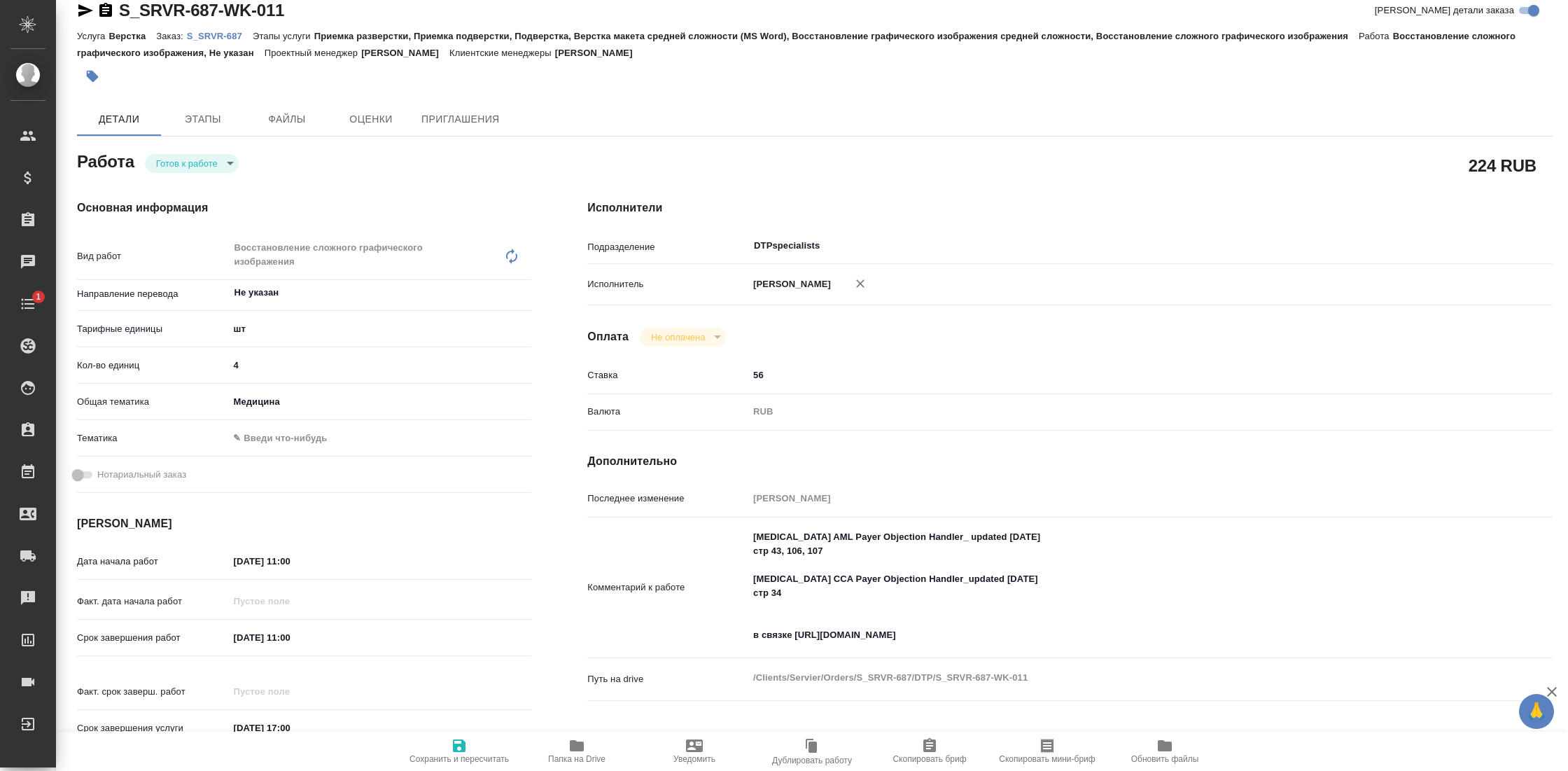
type textarea "x"
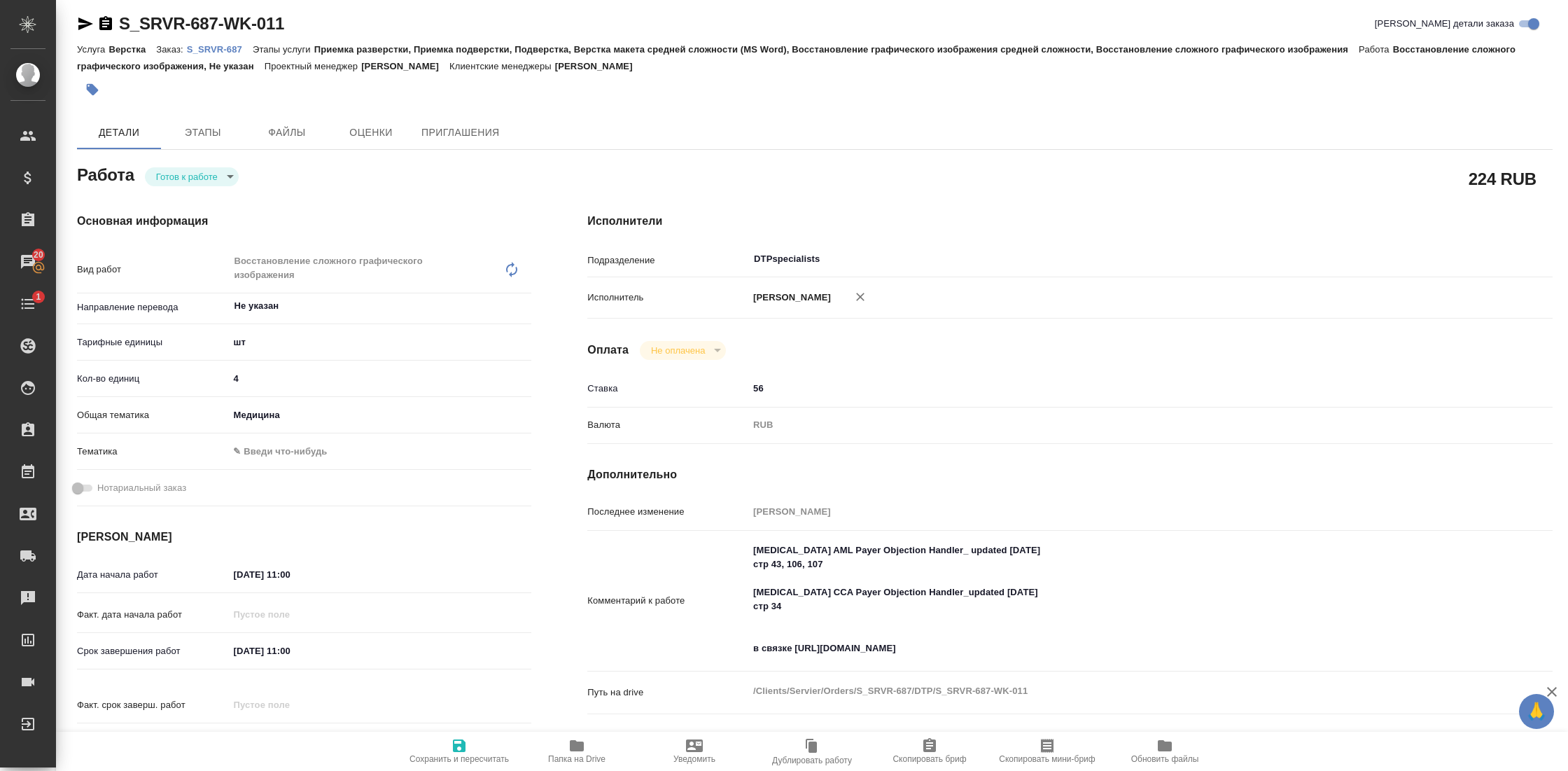
scroll to position [1, 0]
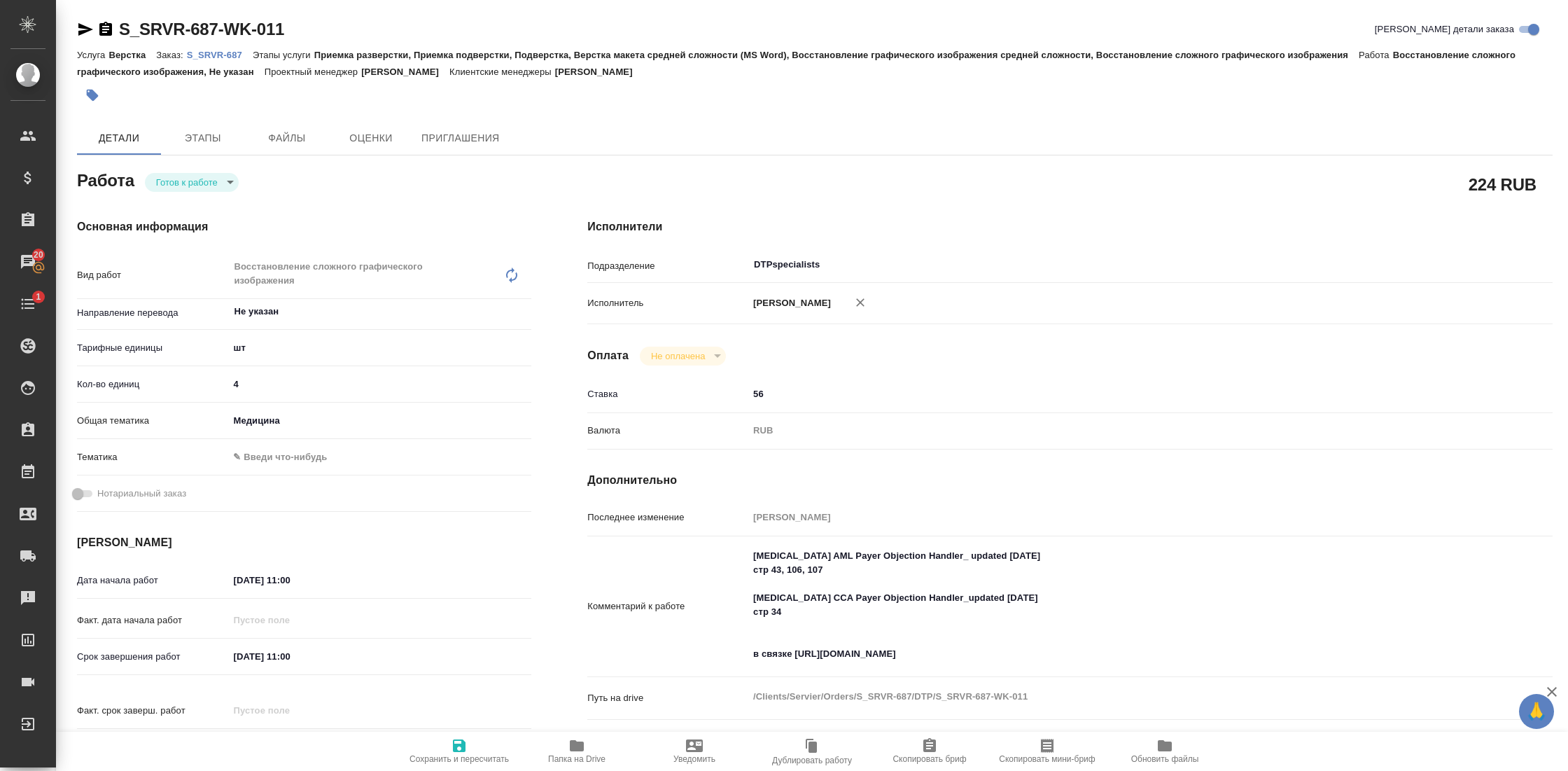
click at [229, 50] on p "S_SRVR-687" at bounding box center [220, 55] width 66 height 10
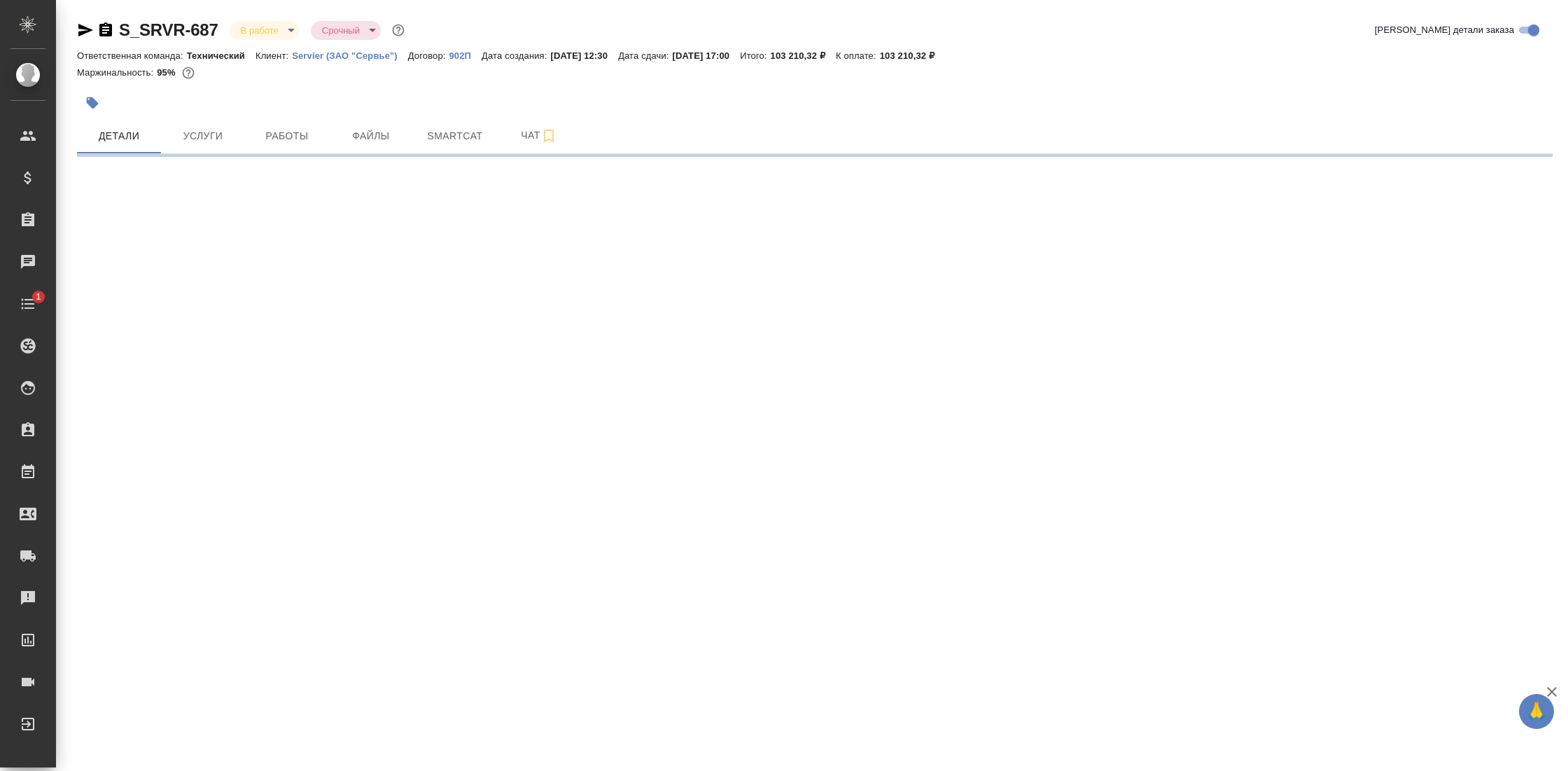
select select "RU"
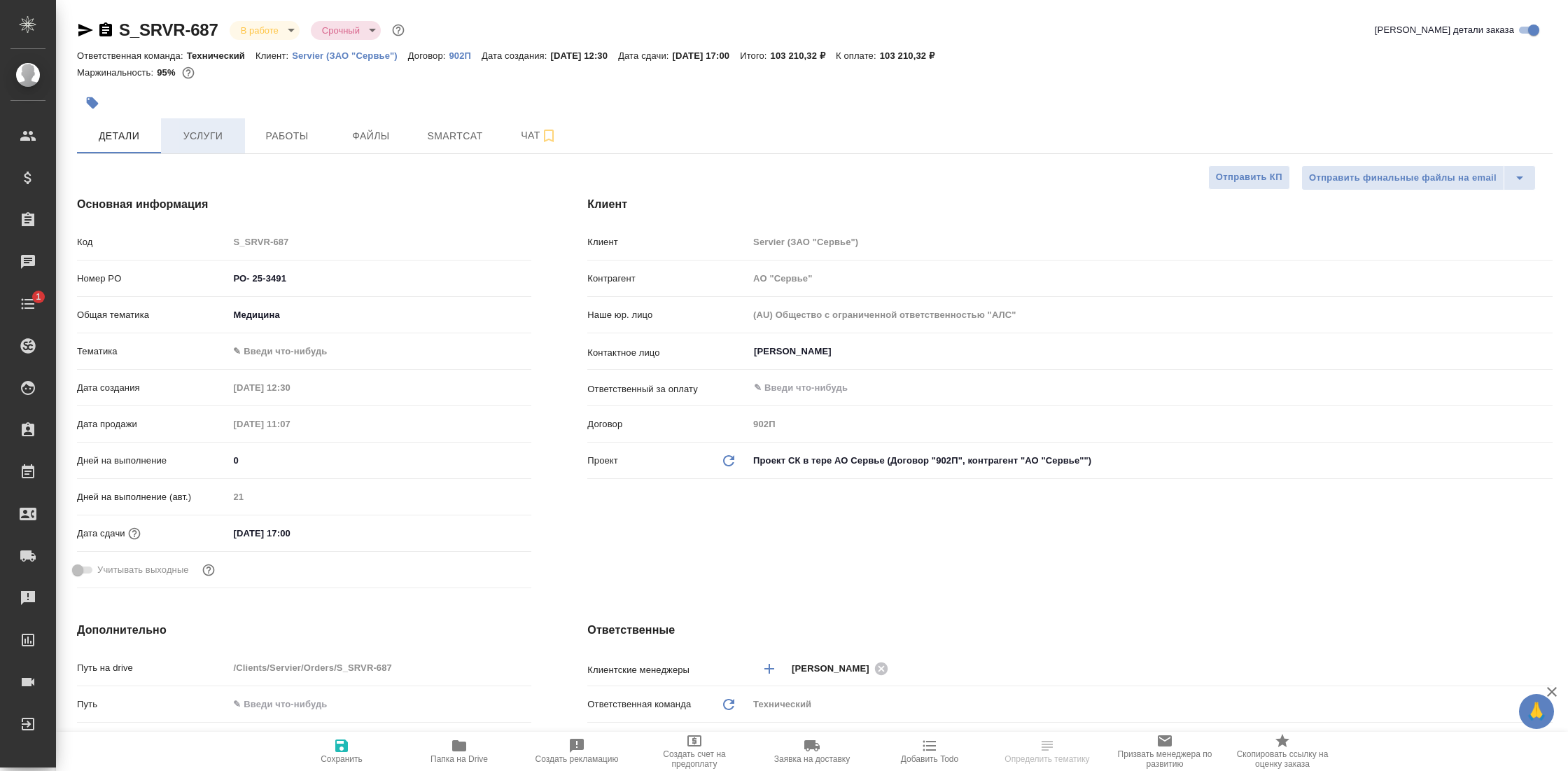
type textarea "x"
click at [204, 135] on span "Услуги" at bounding box center [203, 136] width 67 height 18
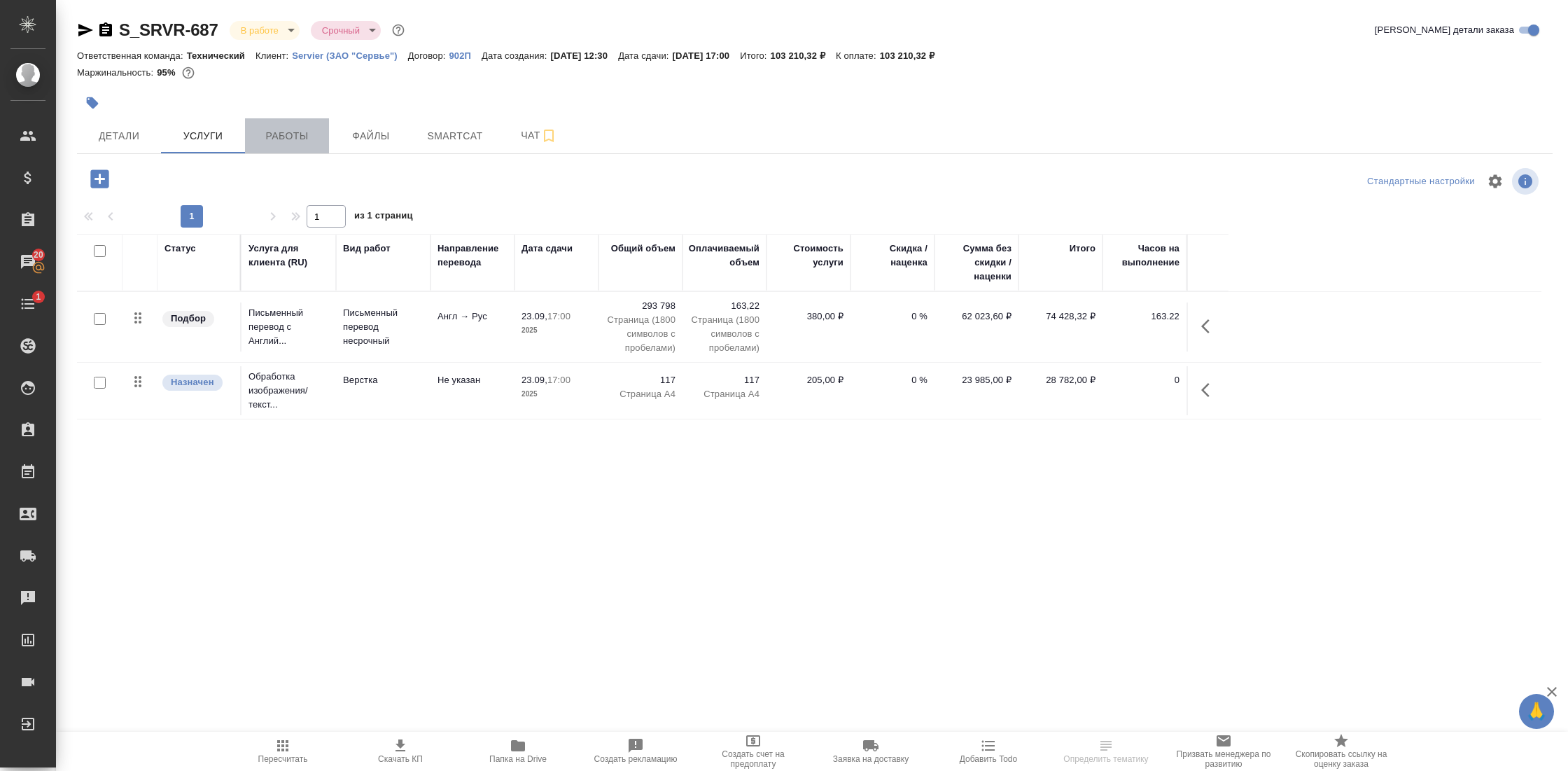
click at [269, 135] on span "Работы" at bounding box center [286, 136] width 67 height 18
